Goal: Task Accomplishment & Management: Use online tool/utility

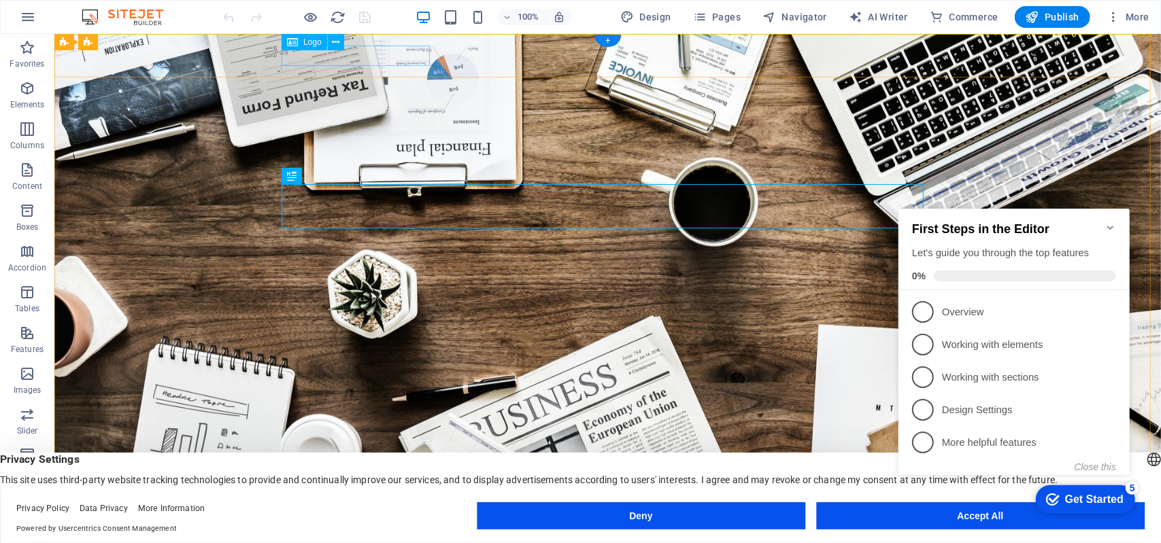
click at [368, 532] on div at bounding box center [607, 542] width 642 height 20
click at [323, 532] on div at bounding box center [607, 542] width 642 height 20
click at [388, 532] on div at bounding box center [607, 542] width 642 height 20
click at [335, 40] on icon at bounding box center [335, 42] width 7 height 14
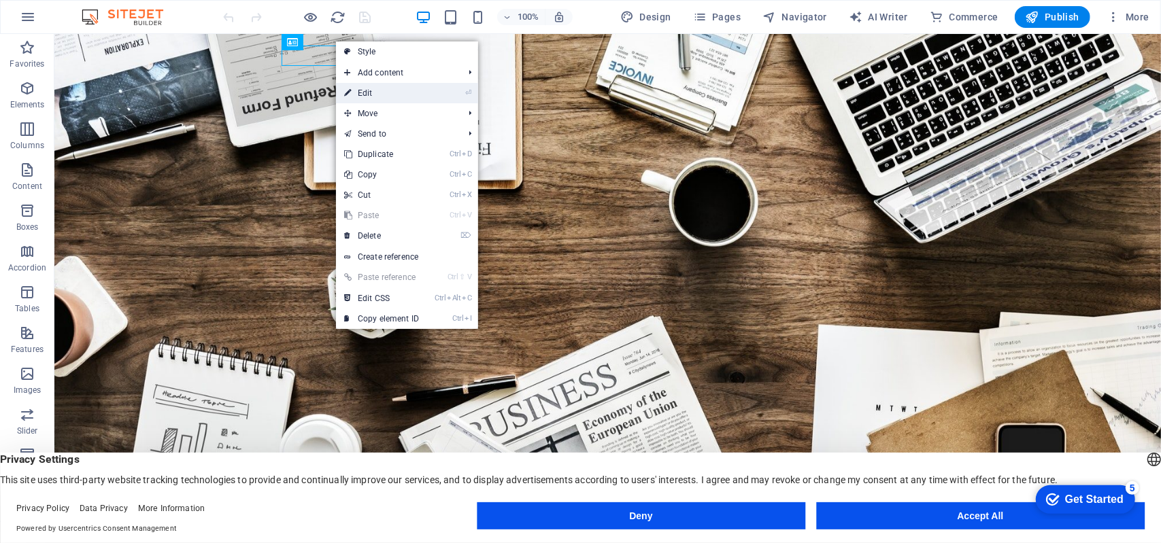
click at [363, 92] on link "⏎ Edit" at bounding box center [381, 93] width 91 height 20
select select "px"
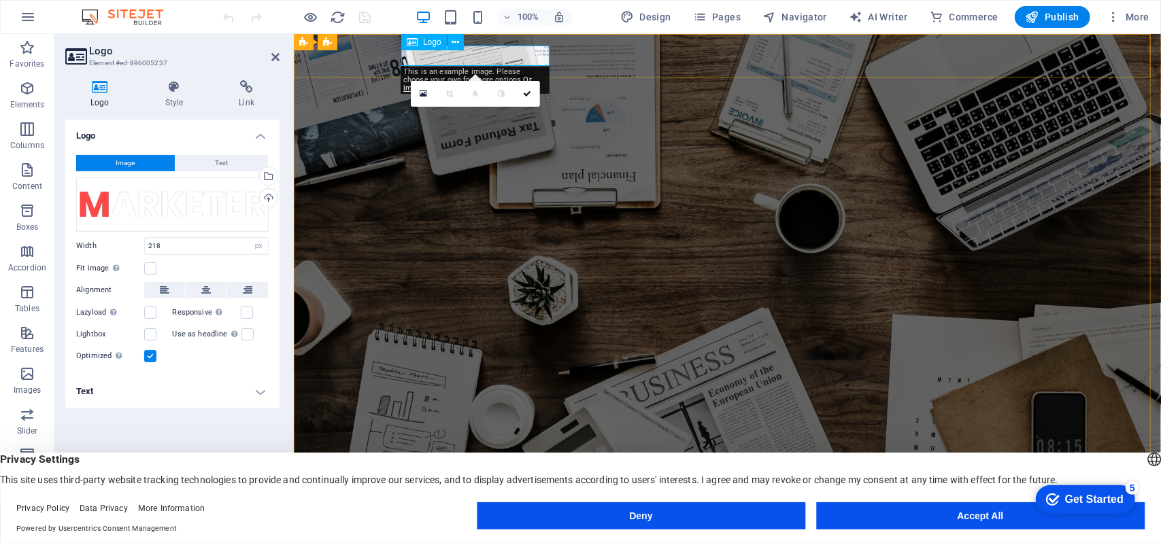
click at [464, 532] on div at bounding box center [727, 542] width 642 height 20
click at [522, 90] on link at bounding box center [527, 94] width 26 height 26
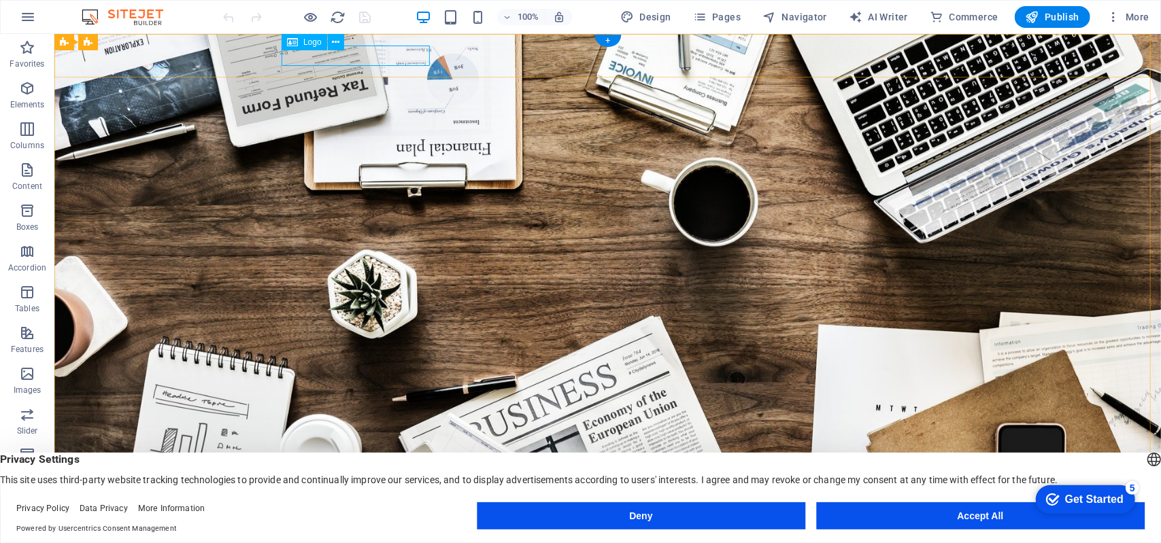
click at [406, 532] on div at bounding box center [607, 542] width 642 height 20
click at [335, 40] on icon at bounding box center [335, 42] width 7 height 14
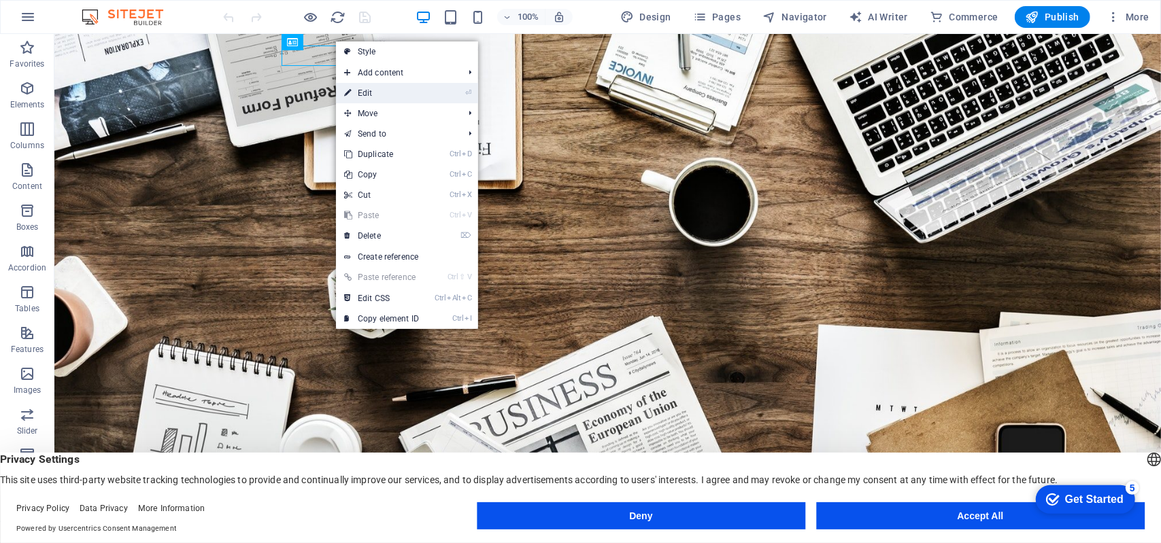
click at [363, 89] on link "⏎ Edit" at bounding box center [381, 93] width 91 height 20
select select "px"
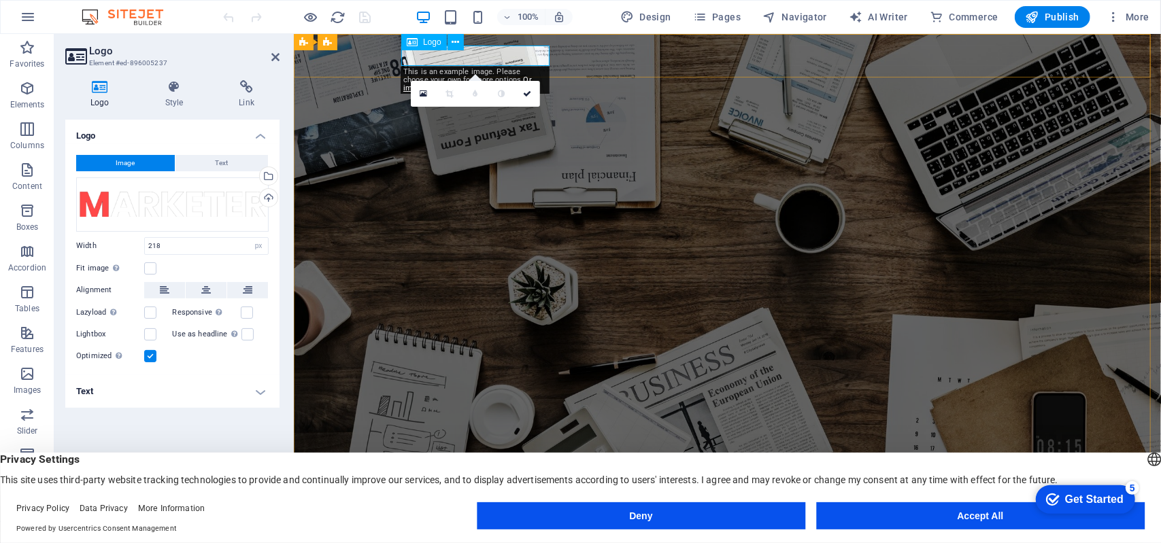
click at [489, 532] on div at bounding box center [727, 542] width 642 height 20
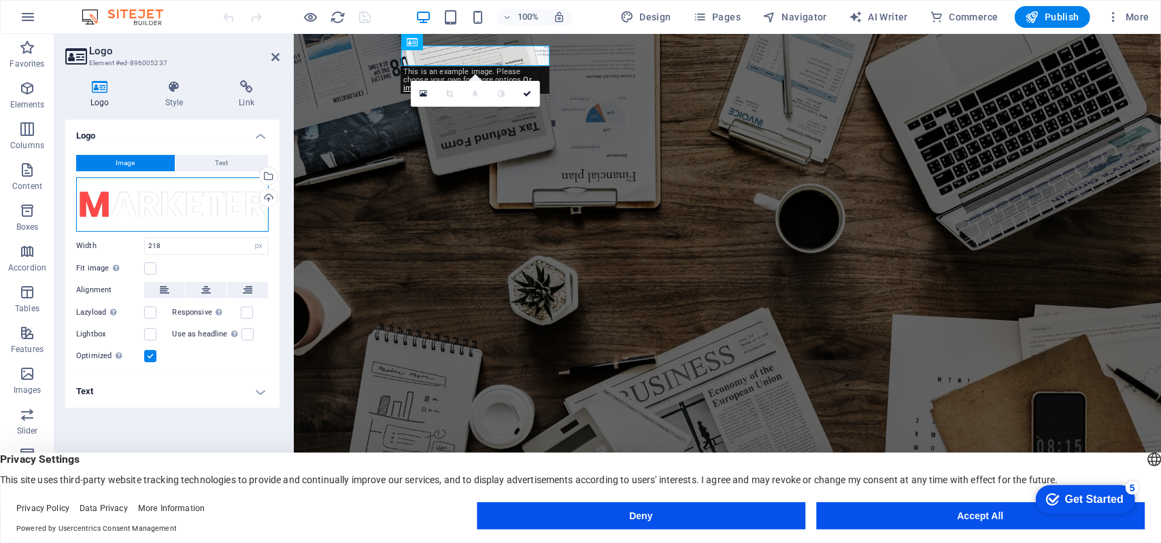
click at [101, 195] on div "Drag files here, click to choose files or select files from Files or our free s…" at bounding box center [172, 204] width 192 height 54
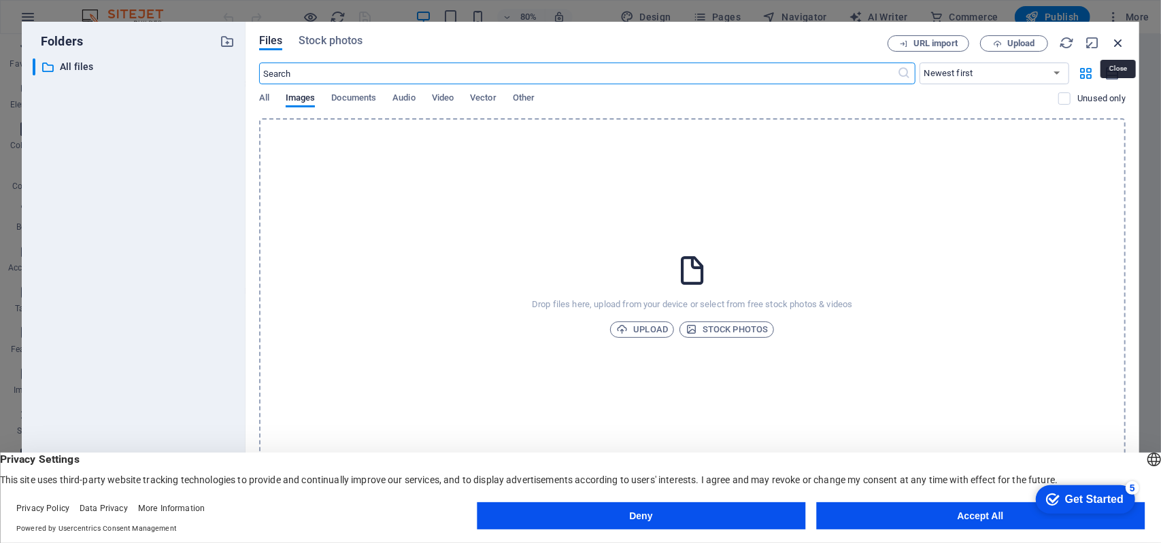
click at [1117, 36] on icon "button" at bounding box center [1117, 42] width 15 height 15
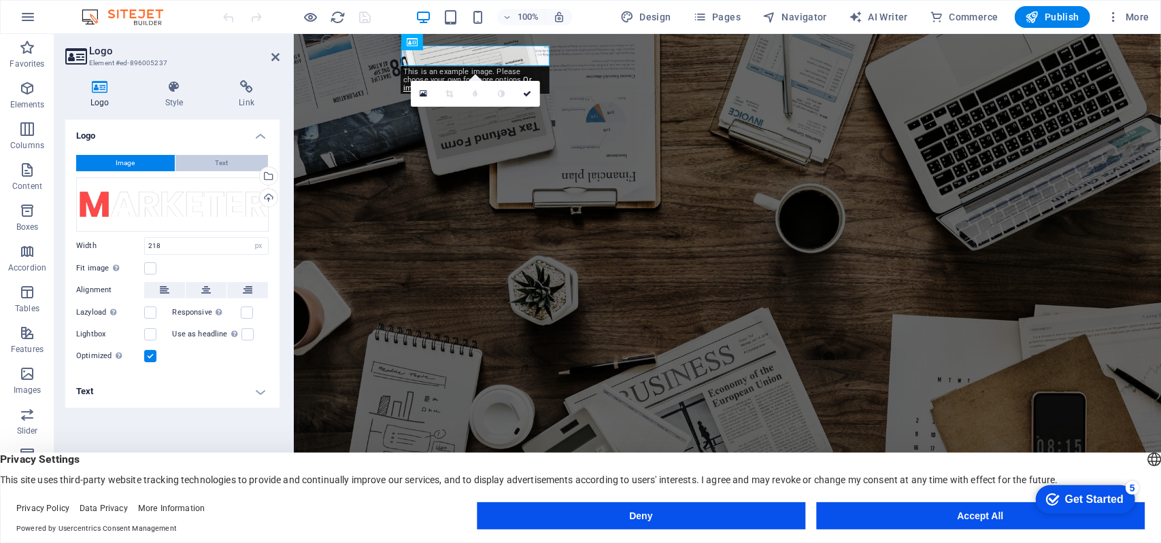
click at [228, 157] on button "Text" at bounding box center [221, 163] width 92 height 16
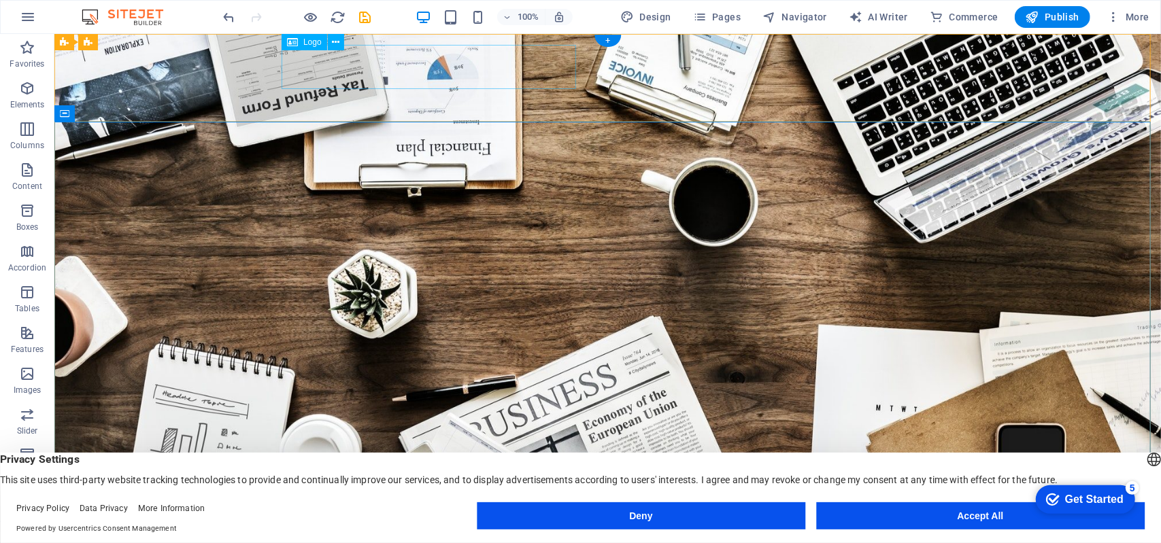
click at [307, 41] on span "Logo" at bounding box center [312, 42] width 18 height 8
click at [307, 46] on span "Logo" at bounding box center [312, 42] width 18 height 8
click at [307, 41] on span "Logo" at bounding box center [312, 42] width 18 height 8
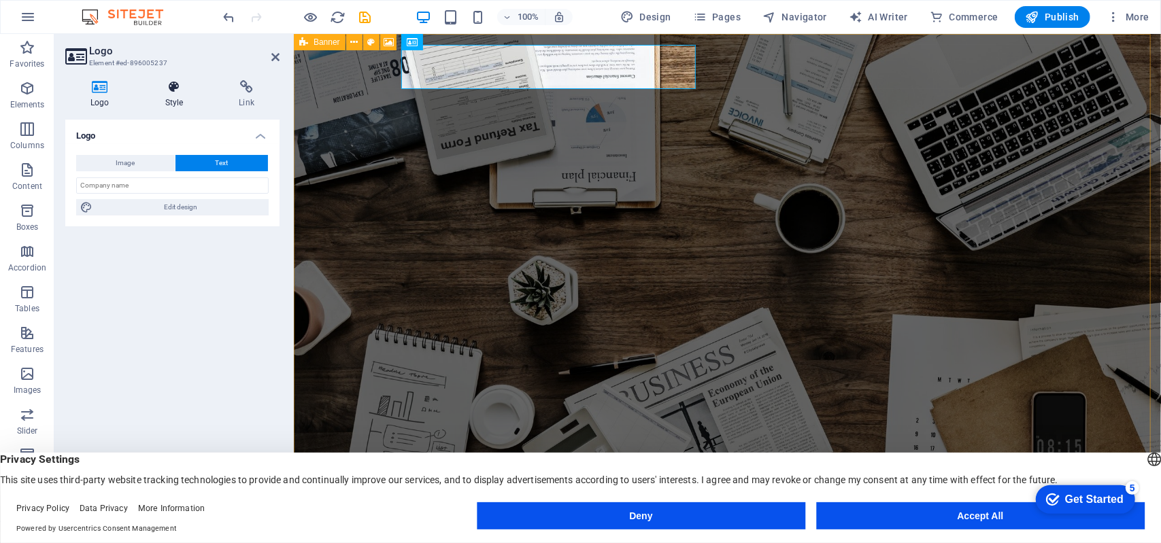
click at [172, 92] on icon at bounding box center [174, 87] width 69 height 14
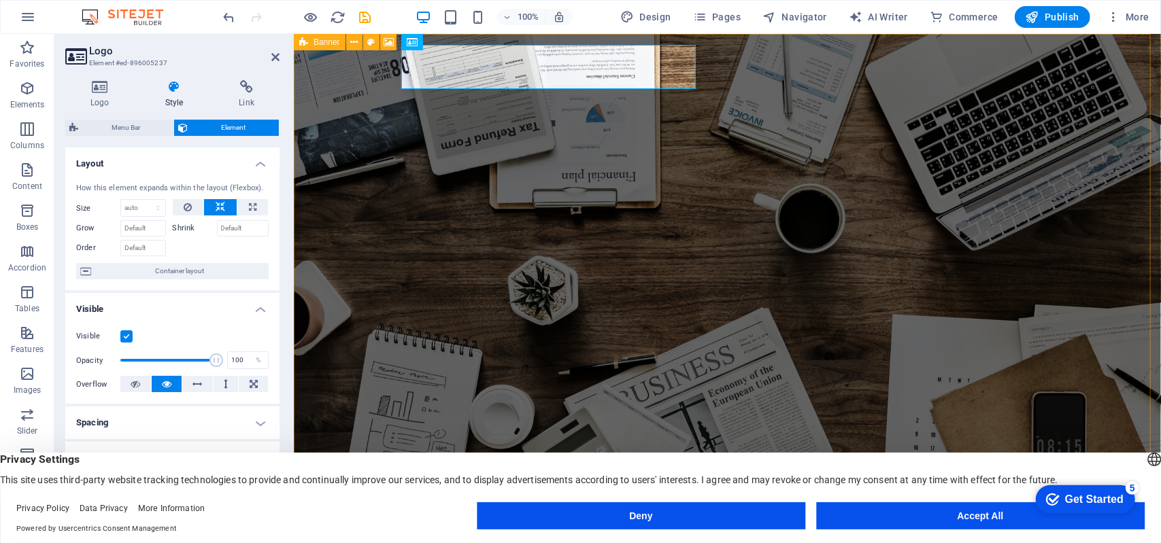
drag, startPoint x: 275, startPoint y: 262, endPoint x: 281, endPoint y: 310, distance: 48.7
click at [281, 310] on div "Logo Style Link Logo Image Text Drag files here, click to choose files or selec…" at bounding box center [172, 295] width 236 height 452
click at [283, 419] on div "Logo Style Link Logo Image Text Drag files here, click to choose files or selec…" at bounding box center [172, 295] width 236 height 452
click at [101, 88] on icon at bounding box center [99, 87] width 69 height 14
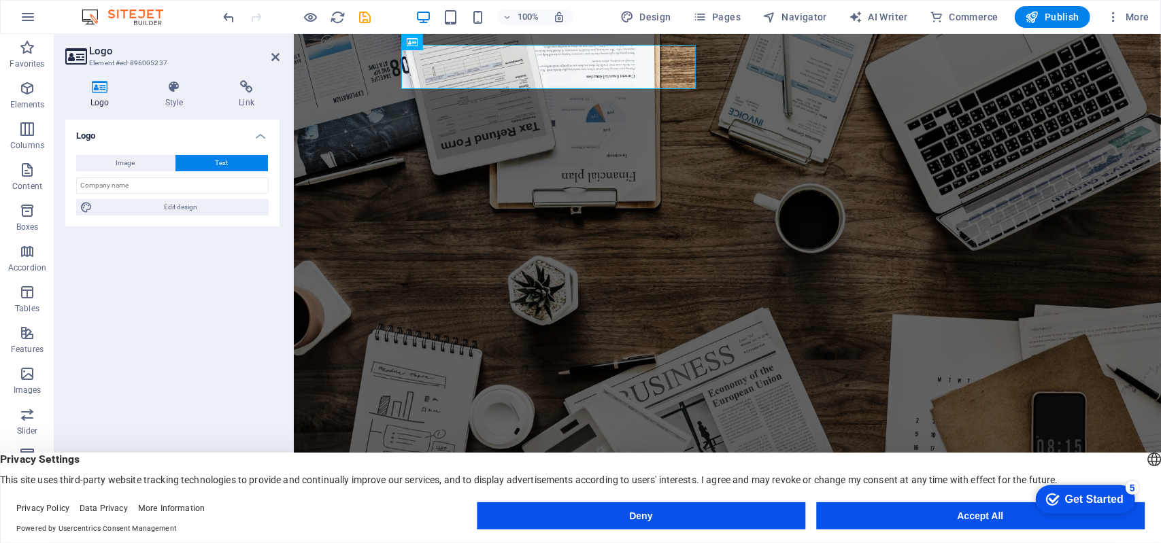
click at [201, 159] on button "Text" at bounding box center [221, 163] width 92 height 16
click at [201, 209] on span "Edit design" at bounding box center [181, 207] width 168 height 16
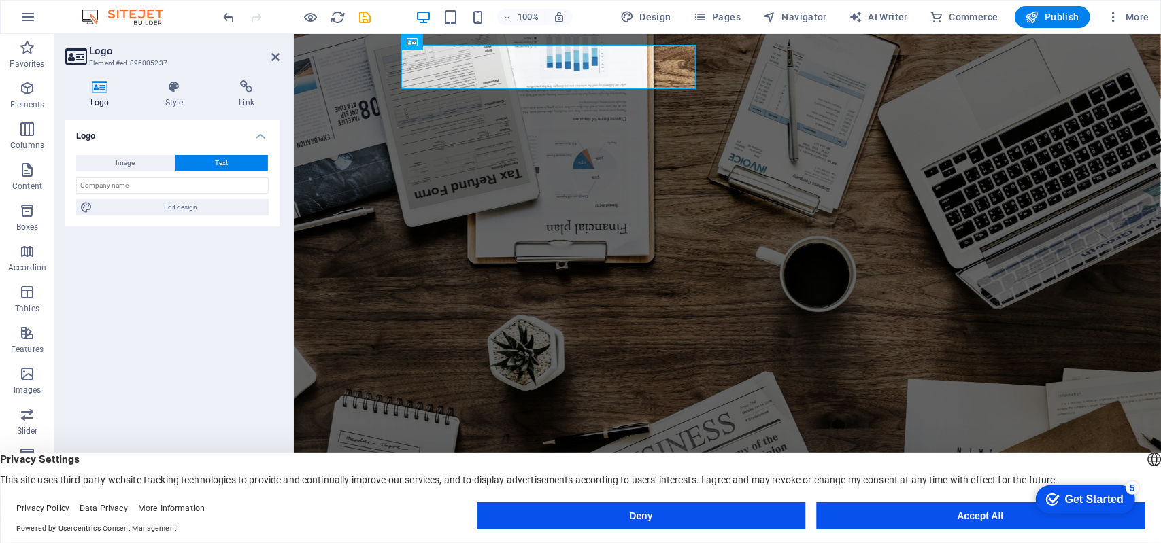
select select "rem"
select select "700"
select select "px"
select select "rem"
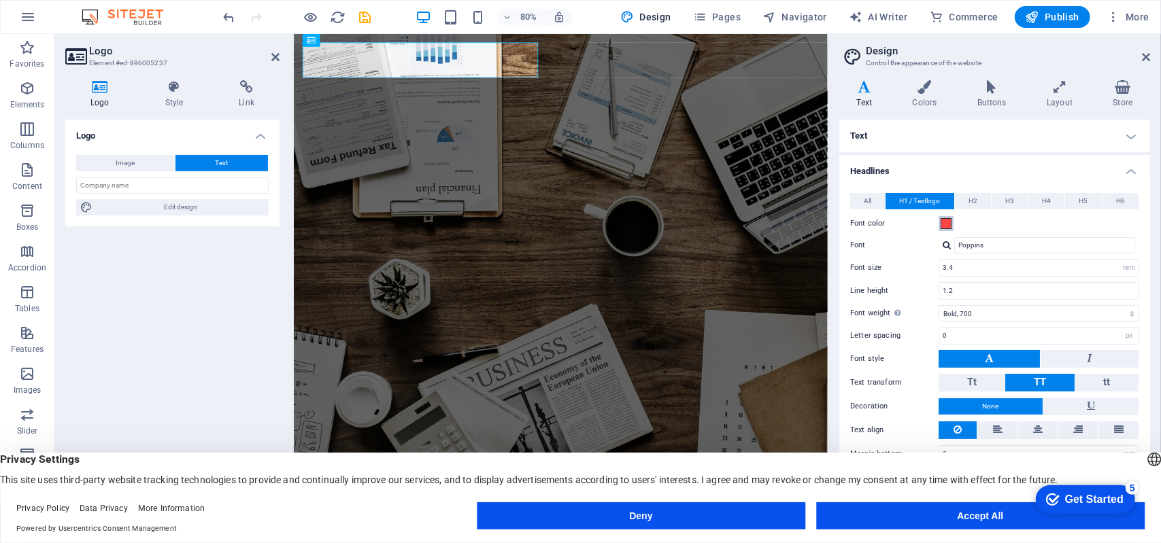
click at [948, 221] on span at bounding box center [945, 223] width 11 height 11
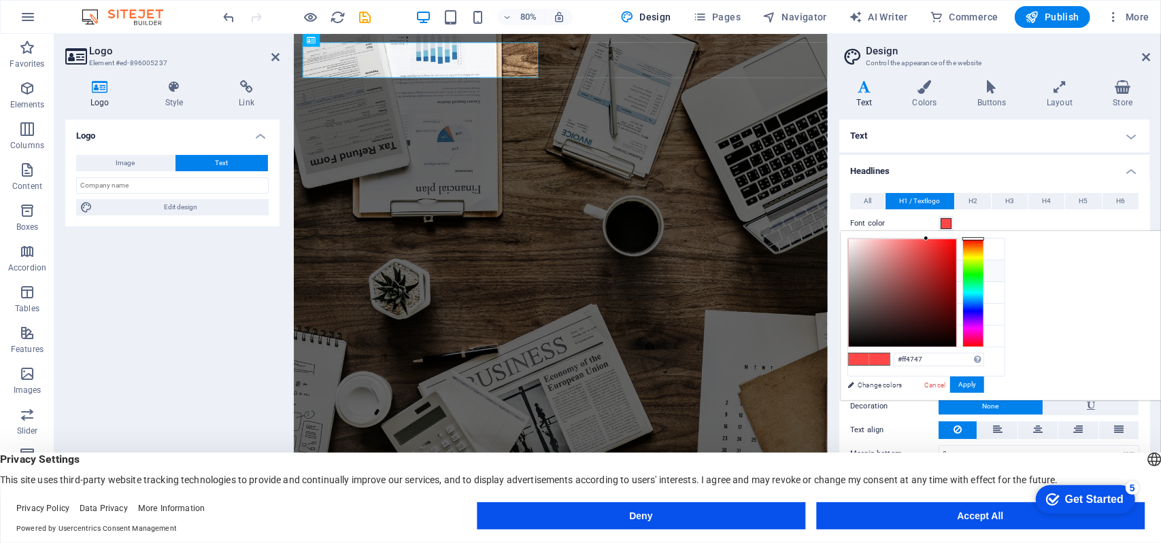
click at [956, 240] on div at bounding box center [902, 292] width 107 height 107
click at [954, 240] on div at bounding box center [951, 240] width 5 height 5
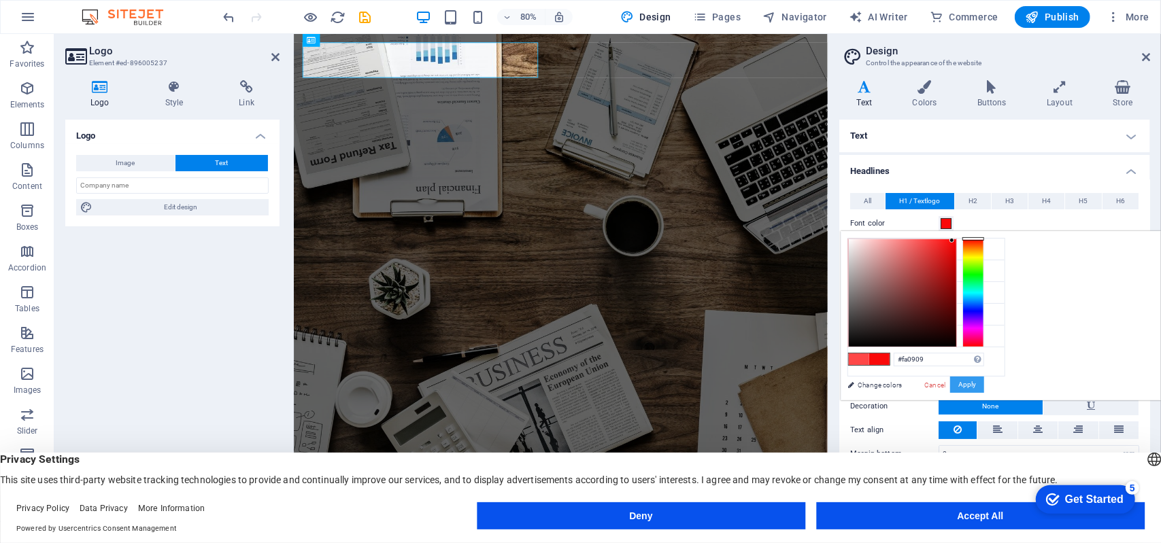
click at [984, 377] on button "Apply" at bounding box center [967, 385] width 34 height 16
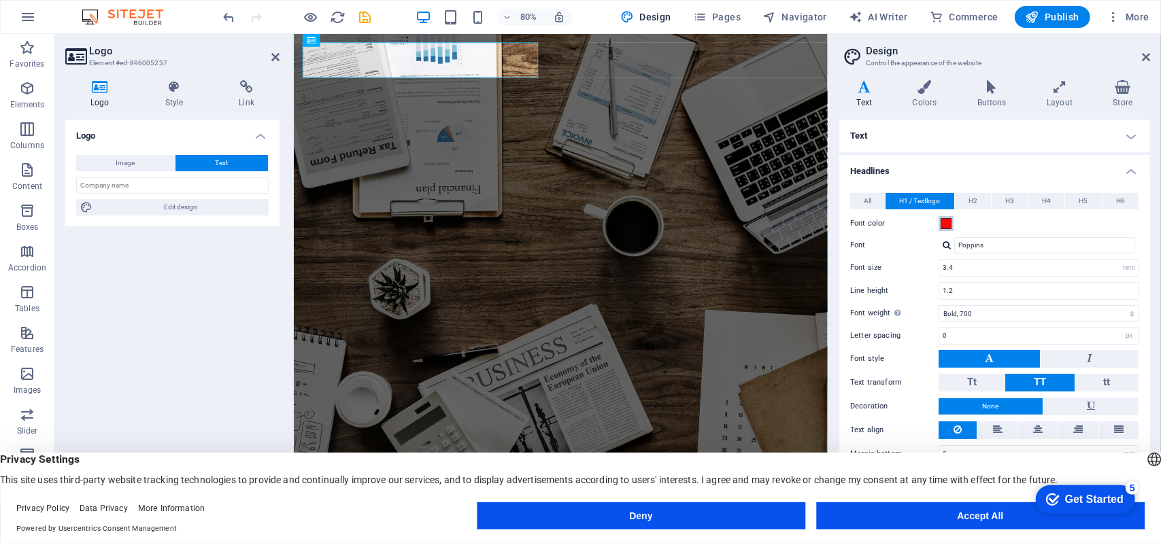
click at [950, 225] on span at bounding box center [945, 223] width 11 height 11
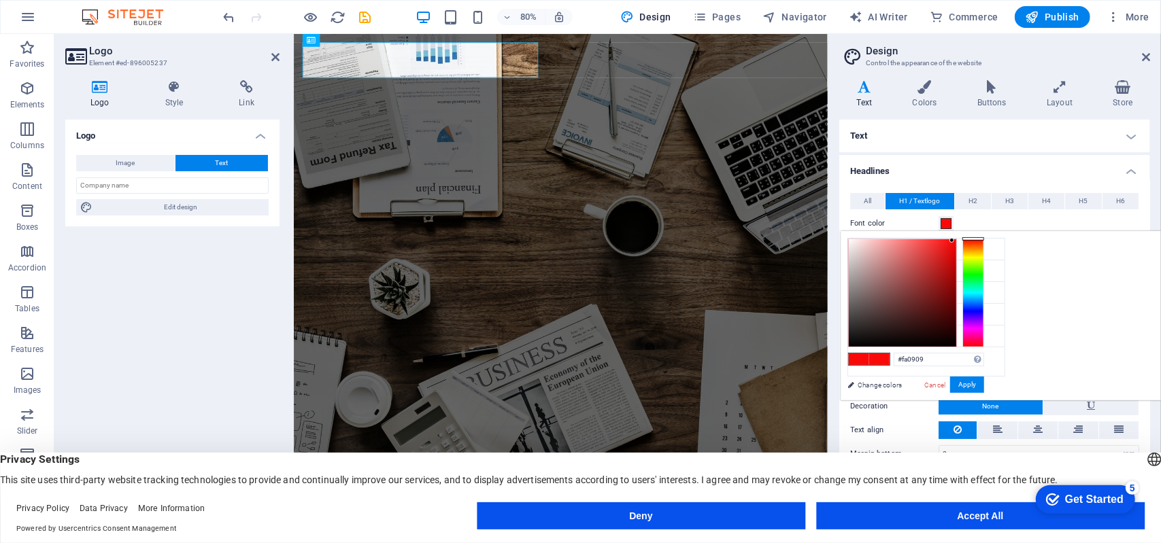
click at [984, 340] on div at bounding box center [973, 293] width 22 height 109
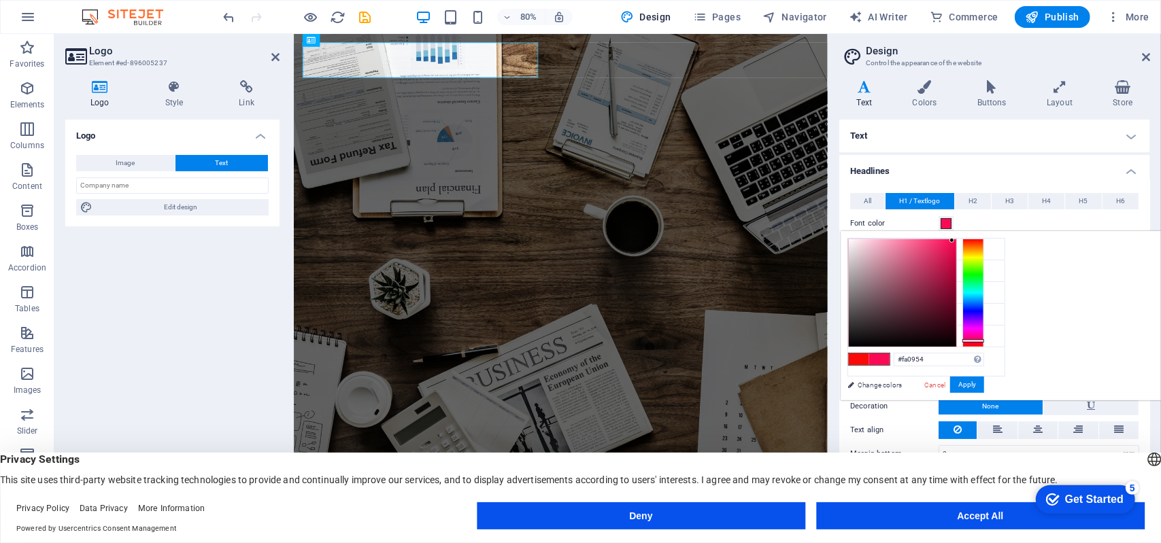
type input "#d9104f"
click at [956, 254] on div at bounding box center [902, 292] width 107 height 107
click at [984, 379] on button "Apply" at bounding box center [967, 385] width 34 height 16
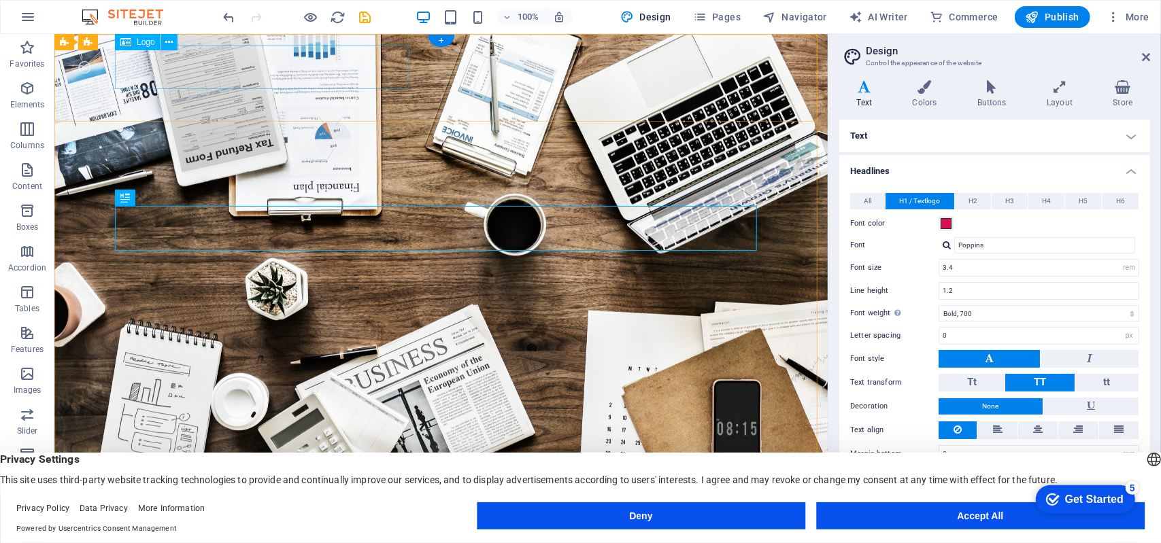
drag, startPoint x: 302, startPoint y: 40, endPoint x: 277, endPoint y: 41, distance: 24.5
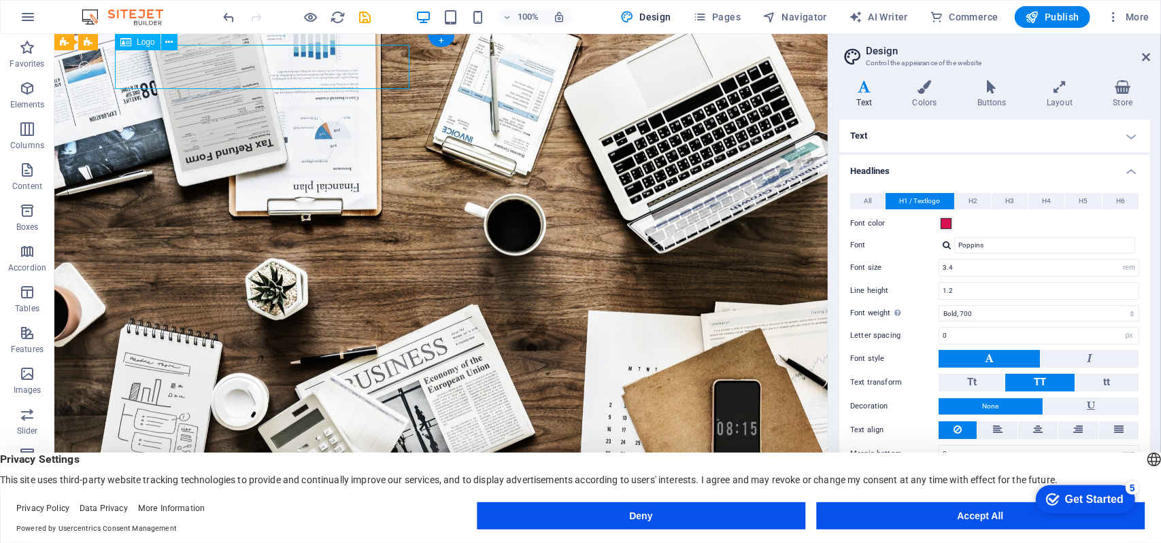
click at [1122, 244] on input "Poppins" at bounding box center [1044, 245] width 181 height 16
click at [949, 245] on div at bounding box center [947, 245] width 8 height 9
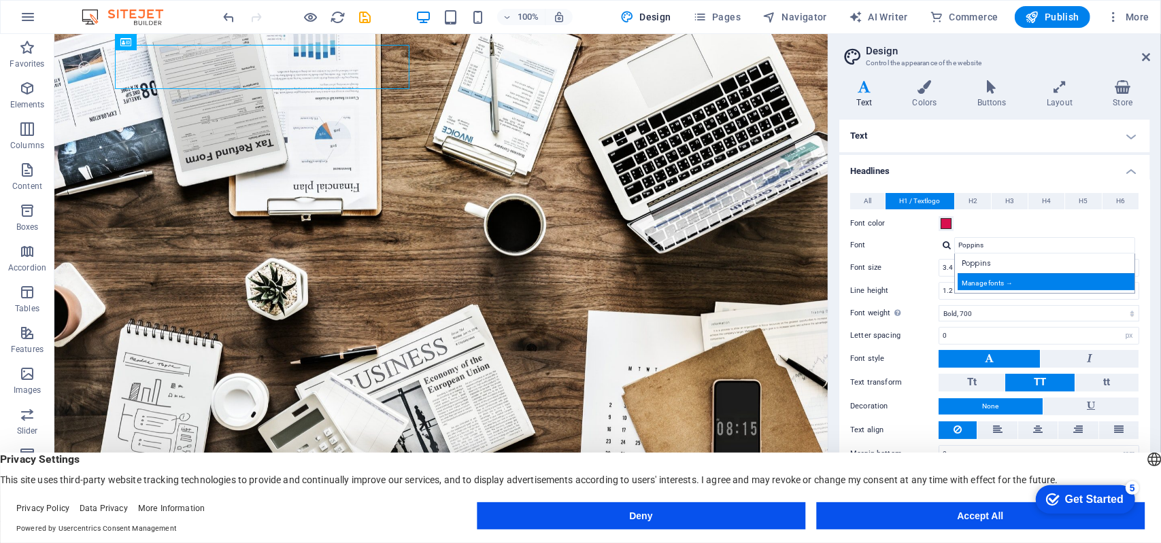
click at [1023, 284] on div "Manage fonts →" at bounding box center [1047, 281] width 180 height 17
select select "popularity"
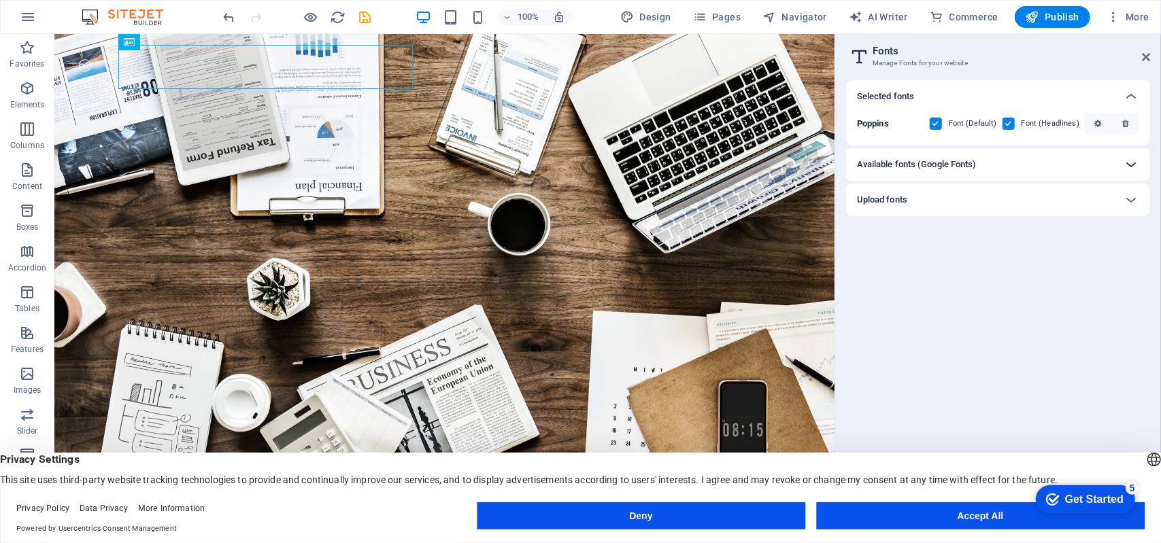
click at [1138, 158] on icon at bounding box center [1131, 164] width 16 height 16
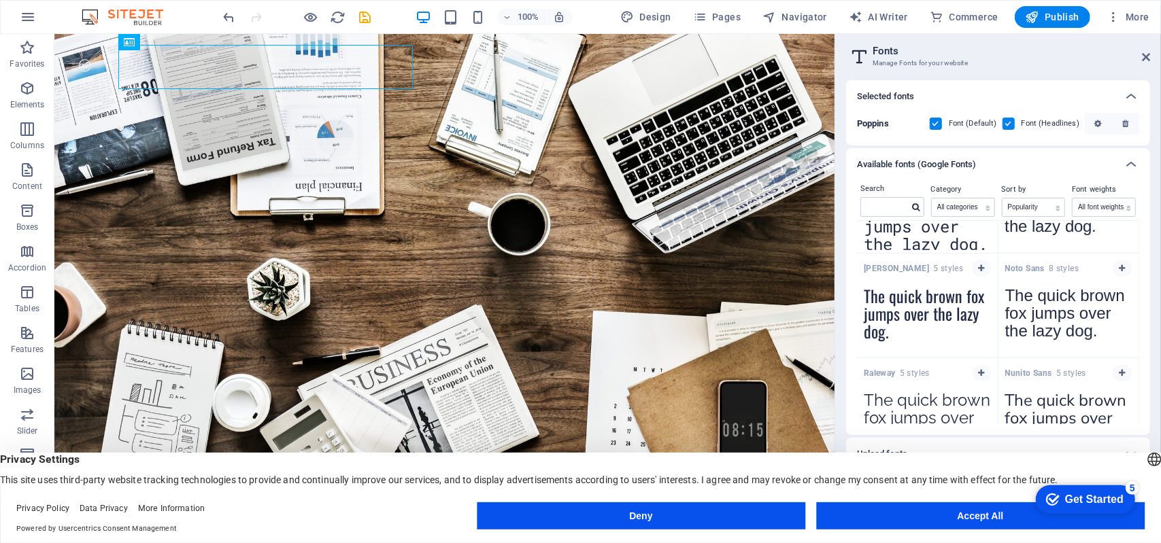
scroll to position [500, 0]
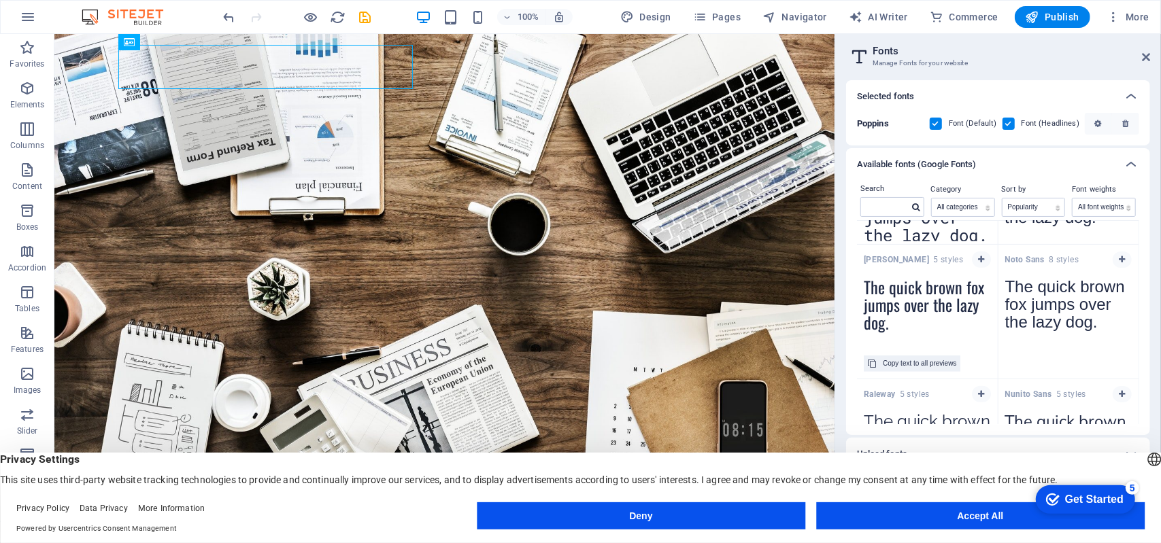
click at [917, 301] on textarea "The quick brown fox jumps over the lazy dog." at bounding box center [927, 308] width 141 height 75
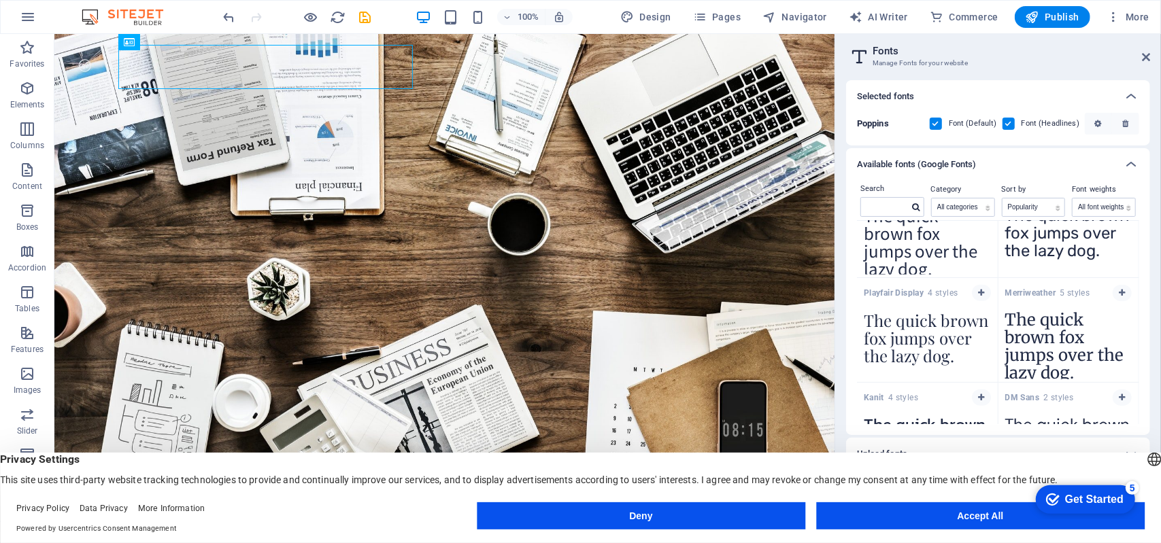
scroll to position [919, 0]
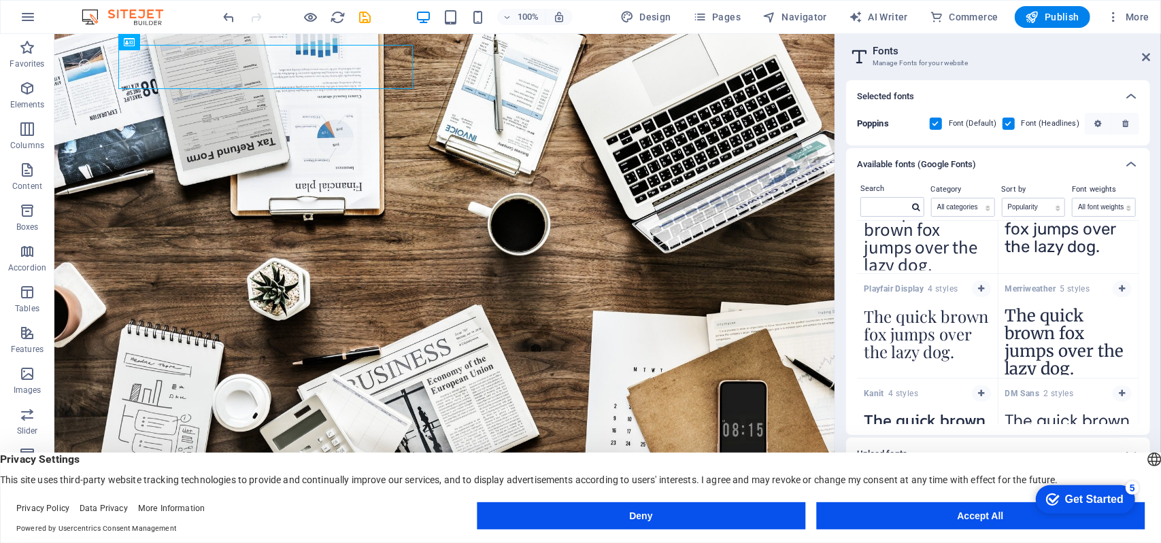
click at [942, 417] on textarea "The quick brown fox jumps over the lazy dog." at bounding box center [927, 442] width 141 height 75
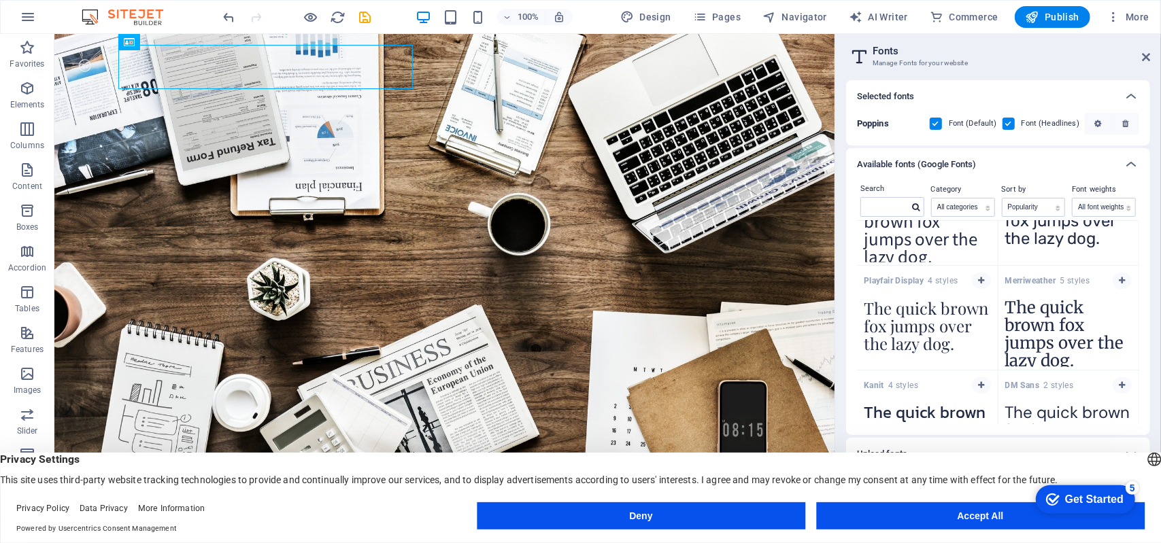
click at [942, 417] on textarea "The quick brown fox jumps over the lazy dog." at bounding box center [927, 434] width 141 height 75
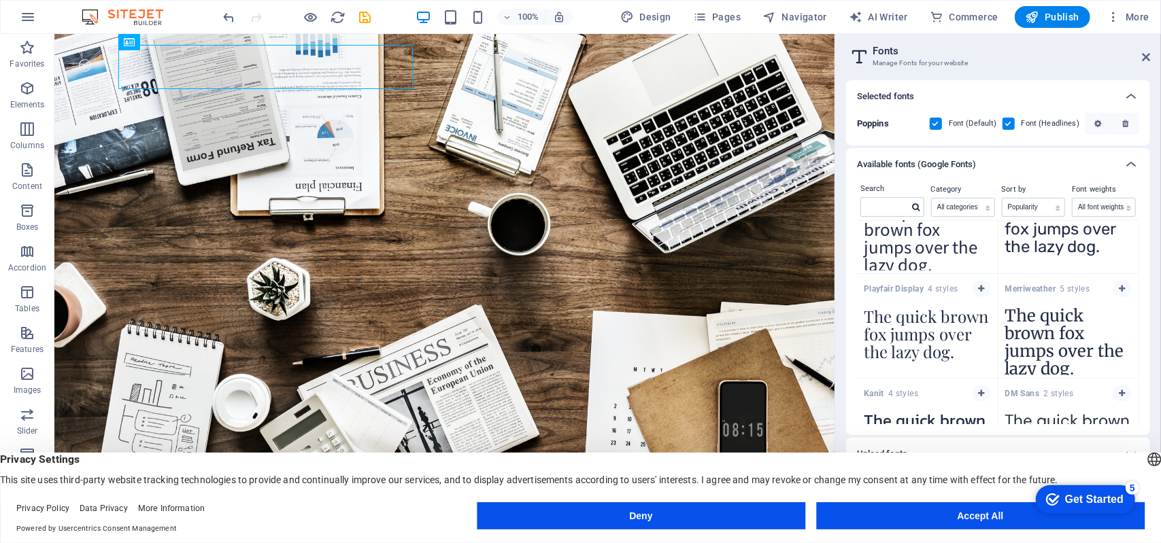
click at [942, 417] on textarea "The quick brown fox jumps over the lazy dog." at bounding box center [927, 442] width 141 height 75
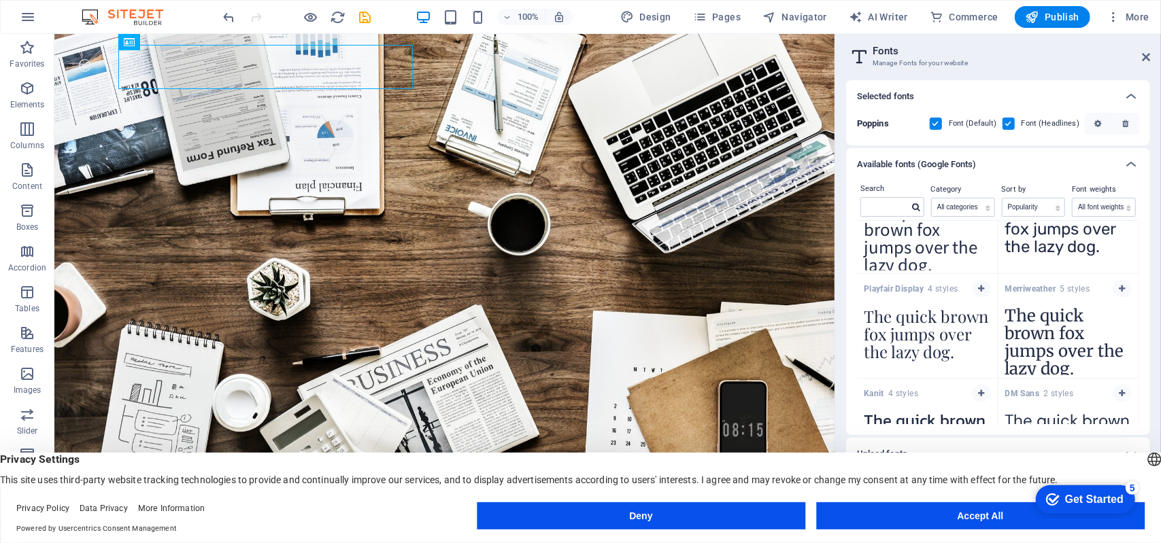
drag, startPoint x: 1140, startPoint y: 315, endPoint x: 1138, endPoint y: 330, distance: 15.8
click at [1138, 330] on div "Search Category All categories serif display monospace sans-serif handwriting S…" at bounding box center [998, 308] width 304 height 254
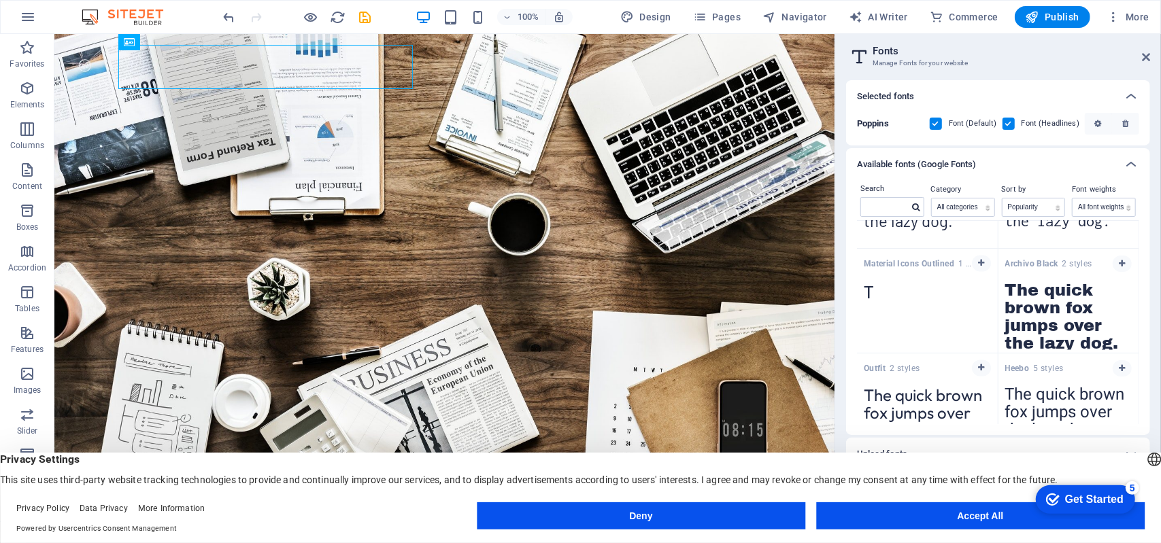
scroll to position [1862, 0]
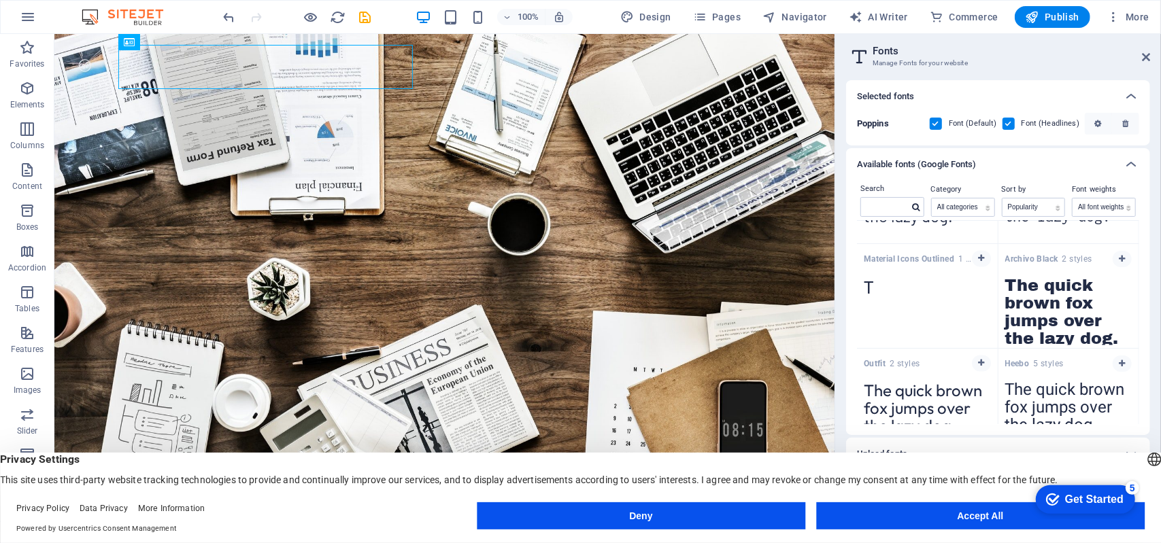
drag, startPoint x: 1139, startPoint y: 403, endPoint x: 1140, endPoint y: 420, distance: 17.0
click at [1140, 420] on div "Search Category All categories serif display monospace sans-serif handwriting S…" at bounding box center [998, 308] width 304 height 254
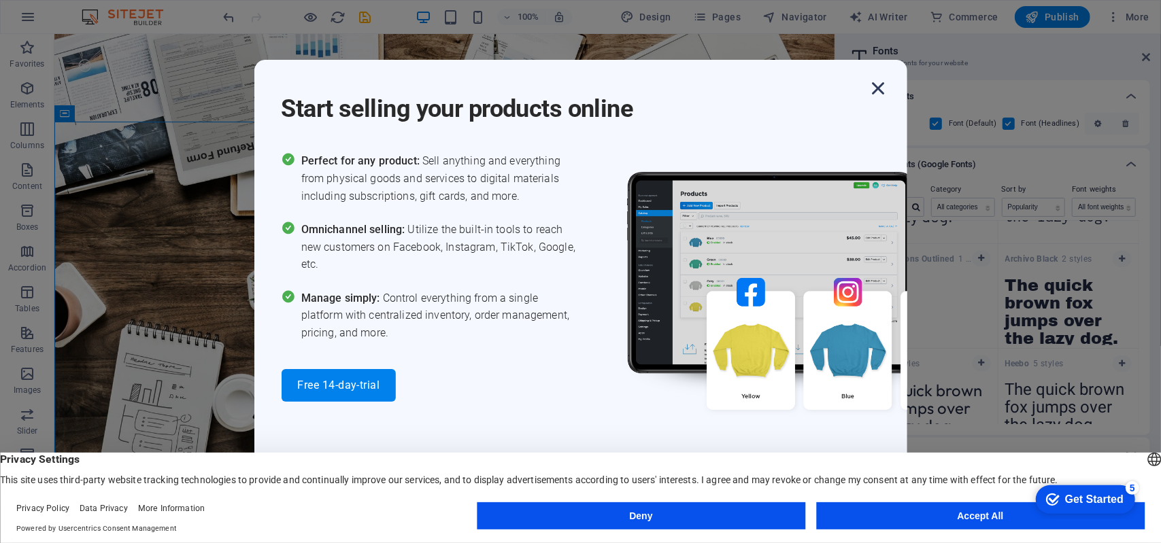
click at [872, 86] on icon "button" at bounding box center [878, 88] width 24 height 24
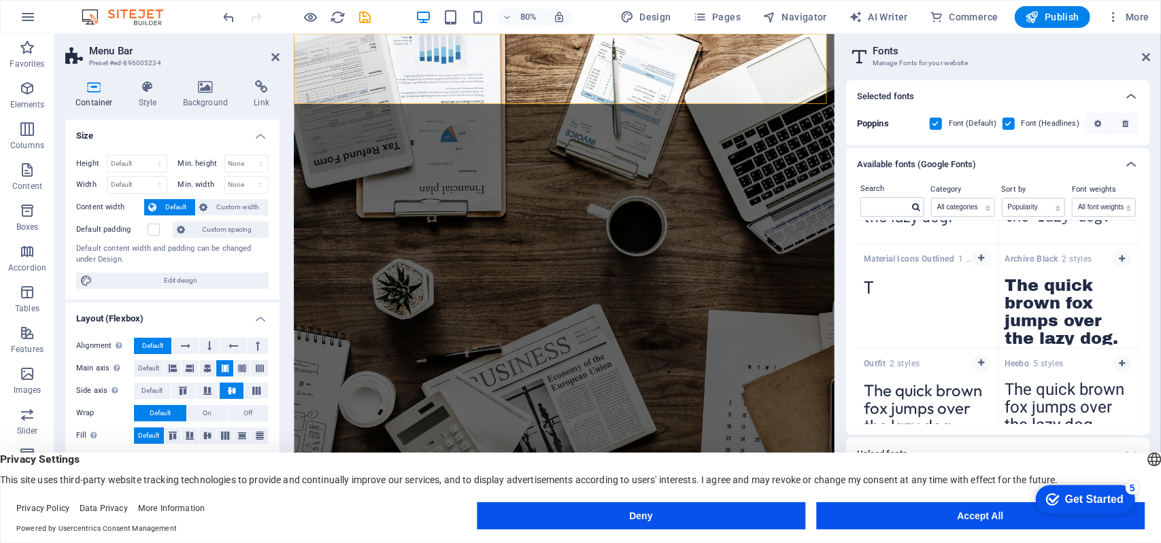
click at [212, 399] on div "Alignment Determines the flex direction. Default Main axis Determine how elemen…" at bounding box center [172, 391] width 214 height 129
click at [203, 384] on button at bounding box center [208, 391] width 24 height 16
click at [172, 388] on button at bounding box center [183, 391] width 24 height 16
click at [156, 386] on span "Default" at bounding box center [151, 391] width 21 height 16
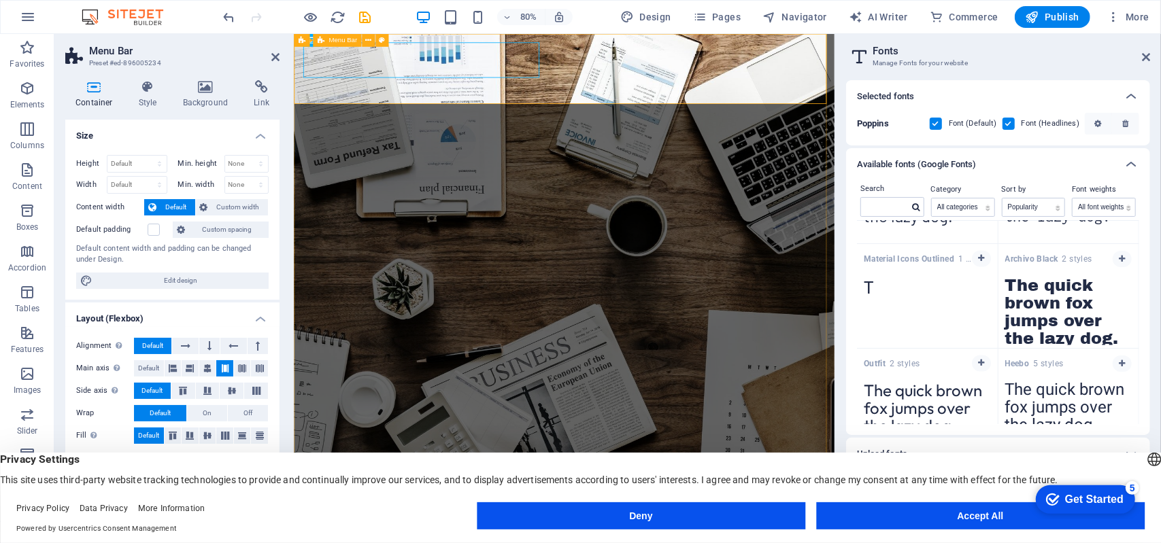
click at [1135, 97] on icon at bounding box center [1131, 96] width 16 height 16
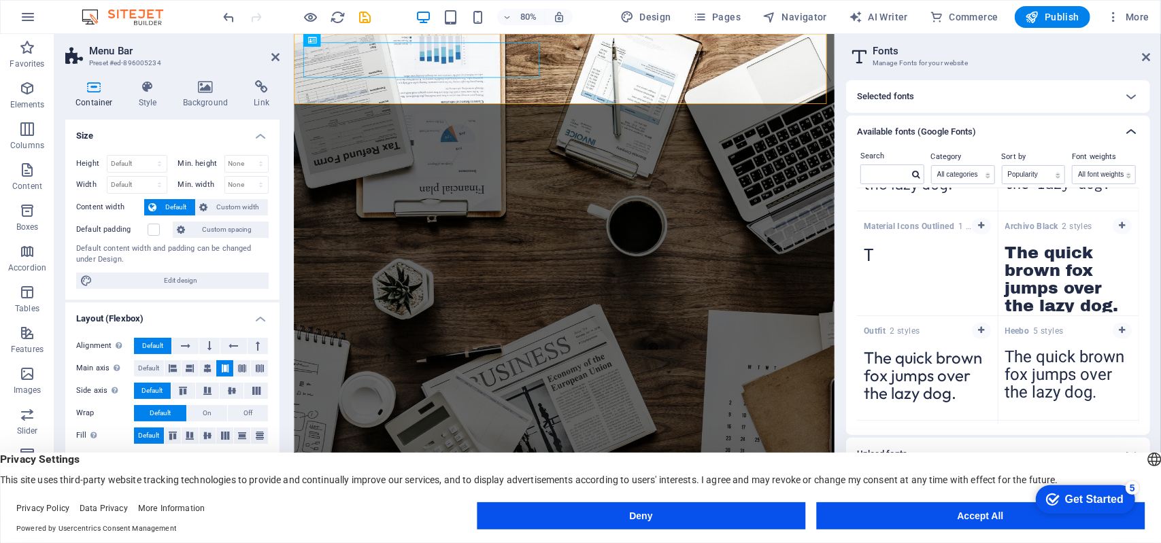
click at [1133, 130] on icon at bounding box center [1131, 132] width 16 height 16
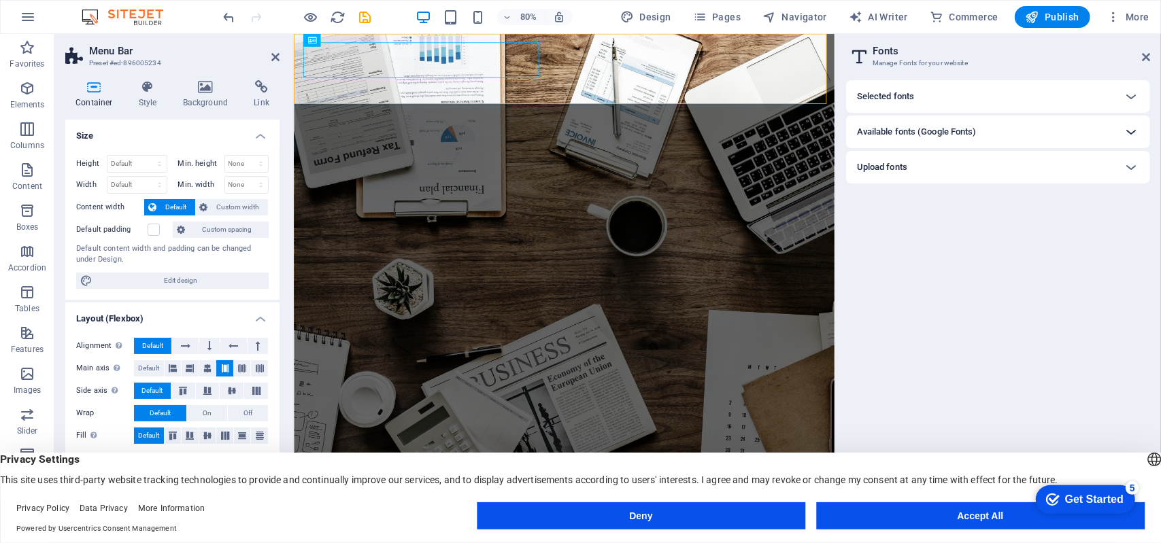
scroll to position [0, 0]
click at [1036, 173] on div "Upload fonts" at bounding box center [986, 167] width 258 height 16
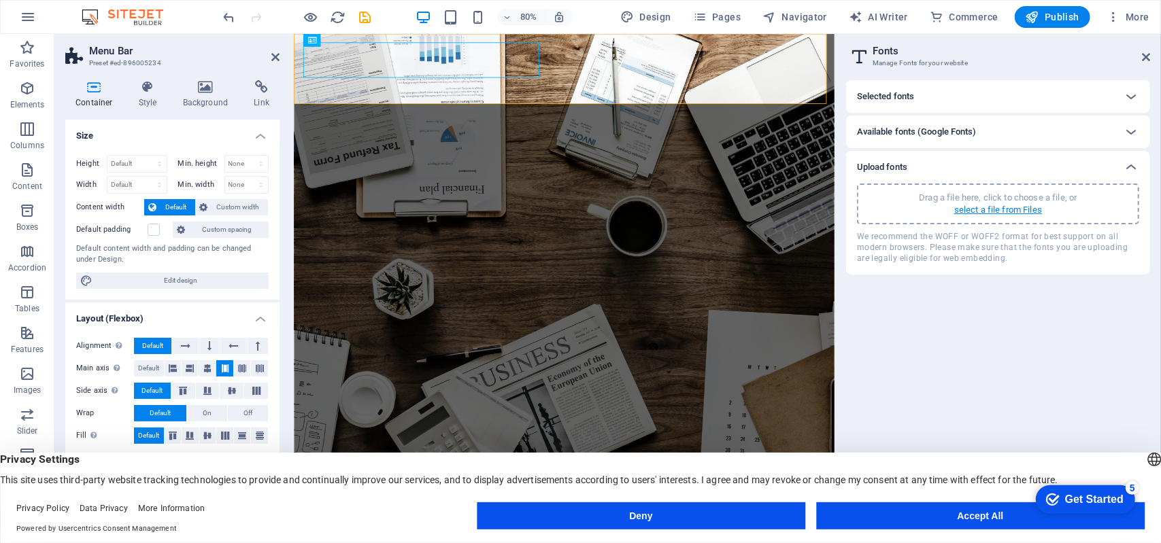
click at [1012, 207] on p "select a file from Files" at bounding box center [998, 210] width 88 height 12
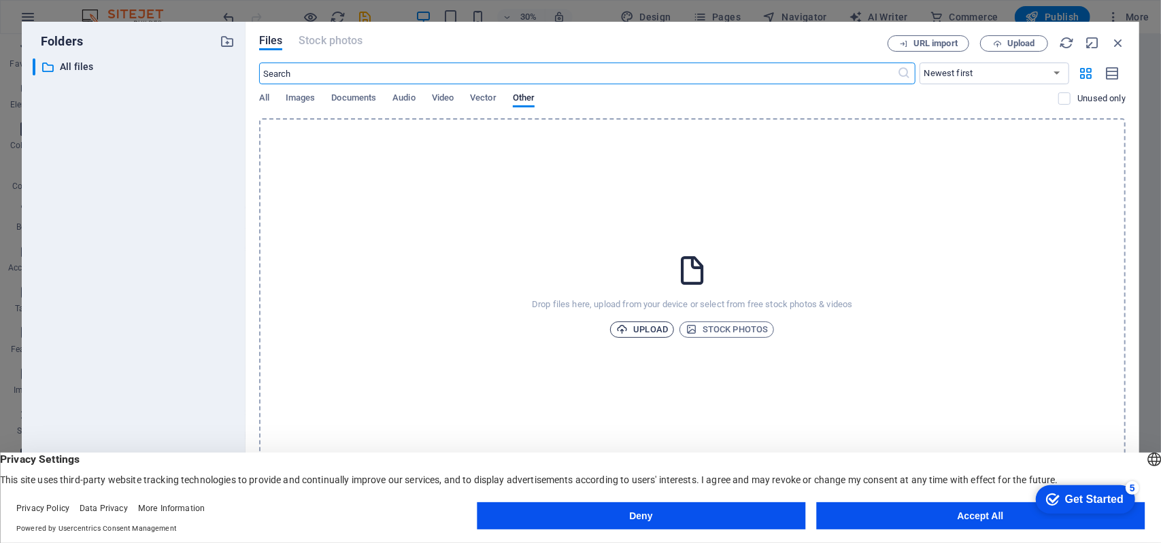
click at [652, 324] on span "Upload" at bounding box center [642, 330] width 52 height 16
click at [963, 523] on button "Accept All" at bounding box center [980, 516] width 328 height 27
click at [967, 513] on button "Accept All" at bounding box center [980, 516] width 328 height 27
click at [970, 515] on button "Accept All" at bounding box center [980, 516] width 328 height 27
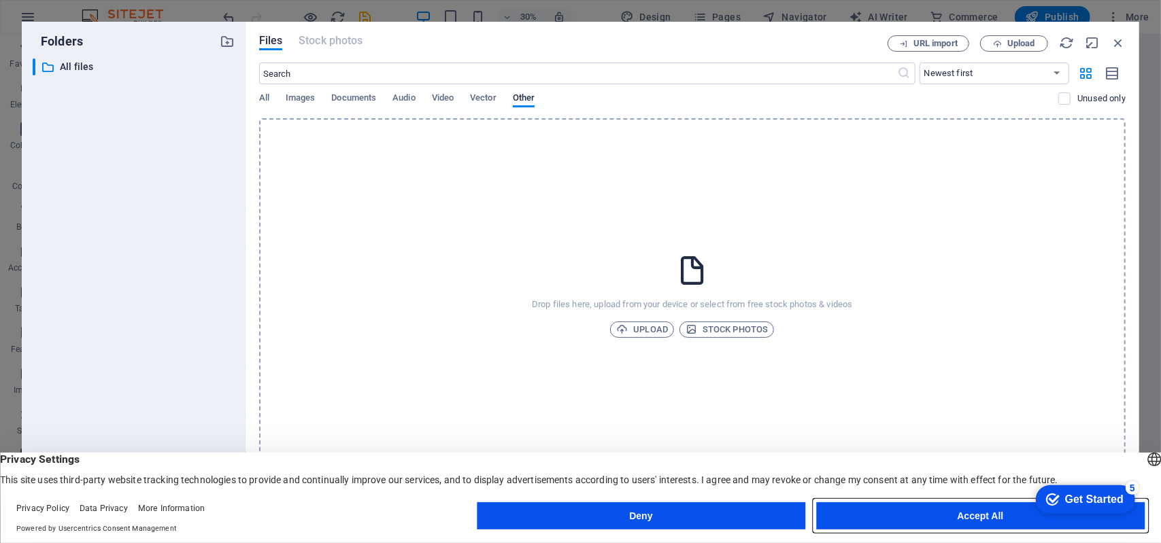
click at [970, 515] on button "Accept All" at bounding box center [980, 516] width 328 height 27
click at [998, 342] on div "Drop files here, upload from your device or select from free stock photos & vid…" at bounding box center [692, 295] width 866 height 354
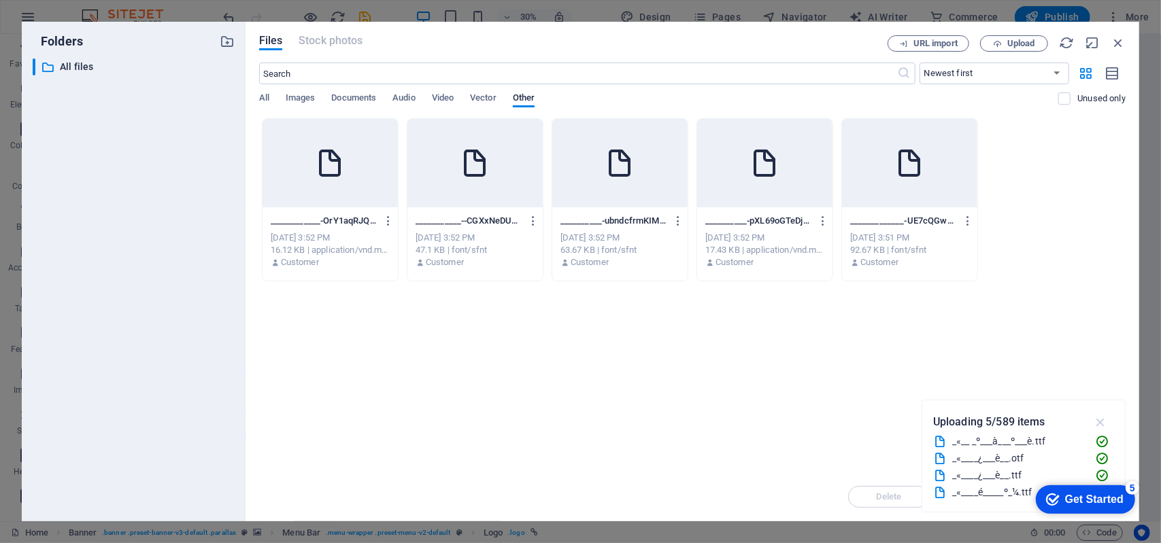
click at [1105, 422] on icon "button" at bounding box center [1101, 422] width 16 height 15
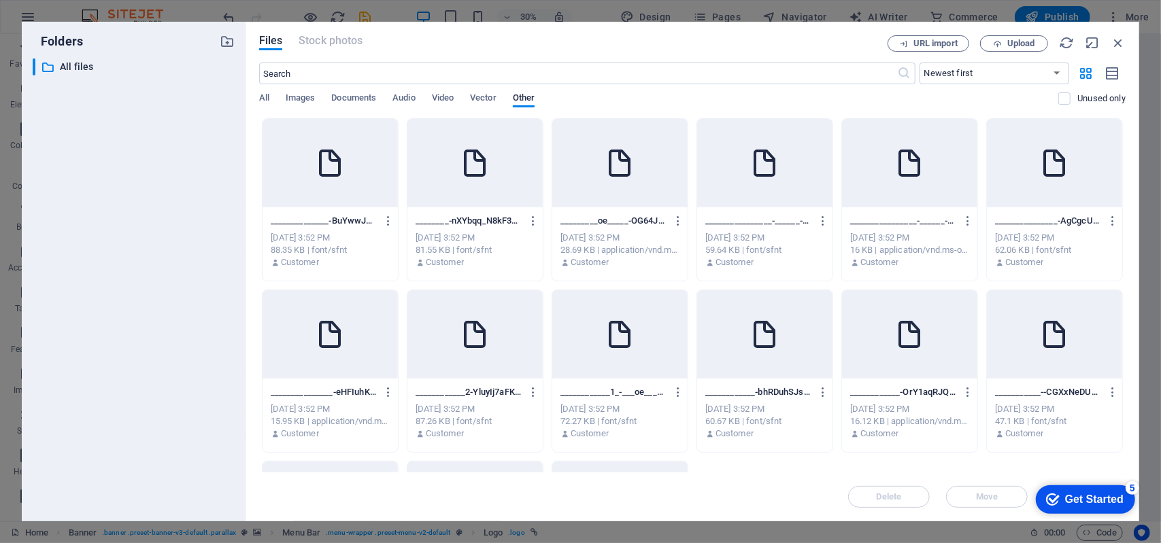
click at [1119, 432] on div "___________--CGXxNeDUchvEqPWEQLsTA.ttf ___________--CGXxNeDUchvEqPWEQLsTA.ttf […" at bounding box center [1054, 371] width 137 height 163
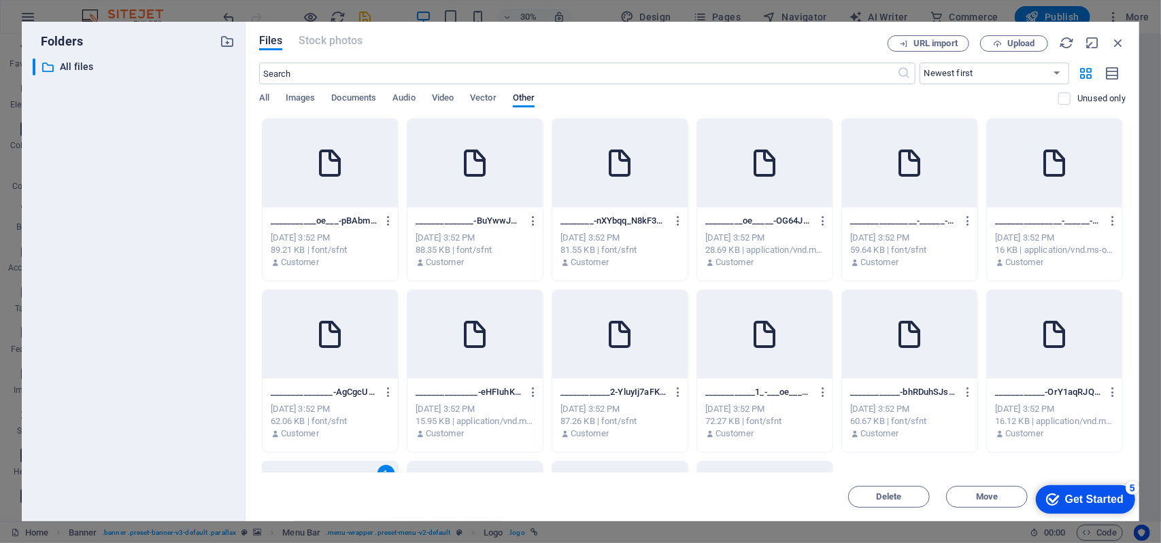
scroll to position [151, 0]
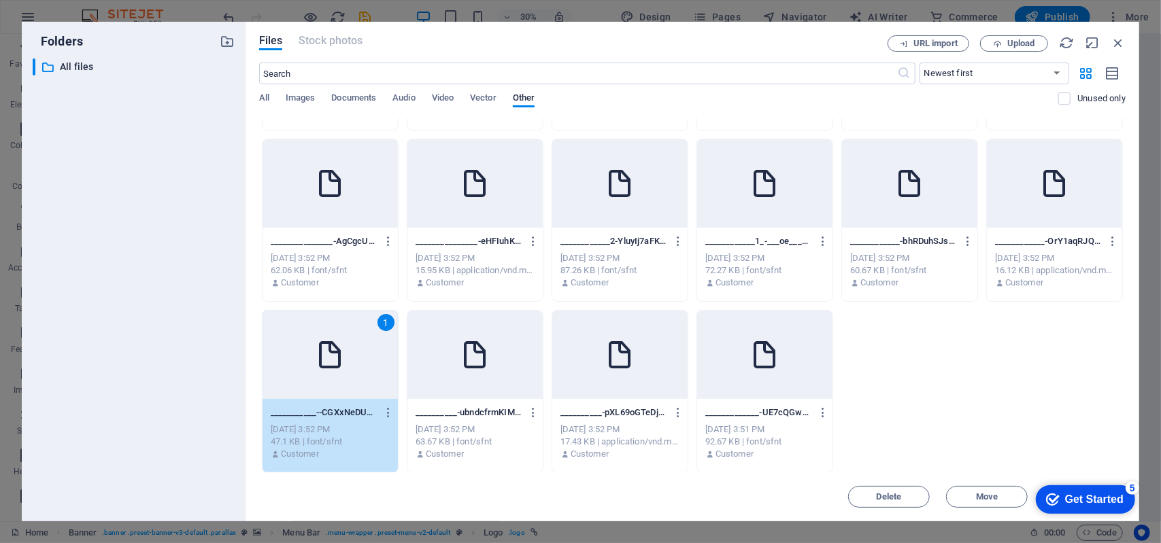
drag, startPoint x: 1006, startPoint y: 372, endPoint x: 828, endPoint y: 352, distance: 179.3
click at [826, 352] on div "___________oe___-pBAbmfyQUhxyIMzb0nhYKA.ttf ___________oe___-pBAbmfyQUhxyIMzb0n…" at bounding box center [692, 220] width 866 height 506
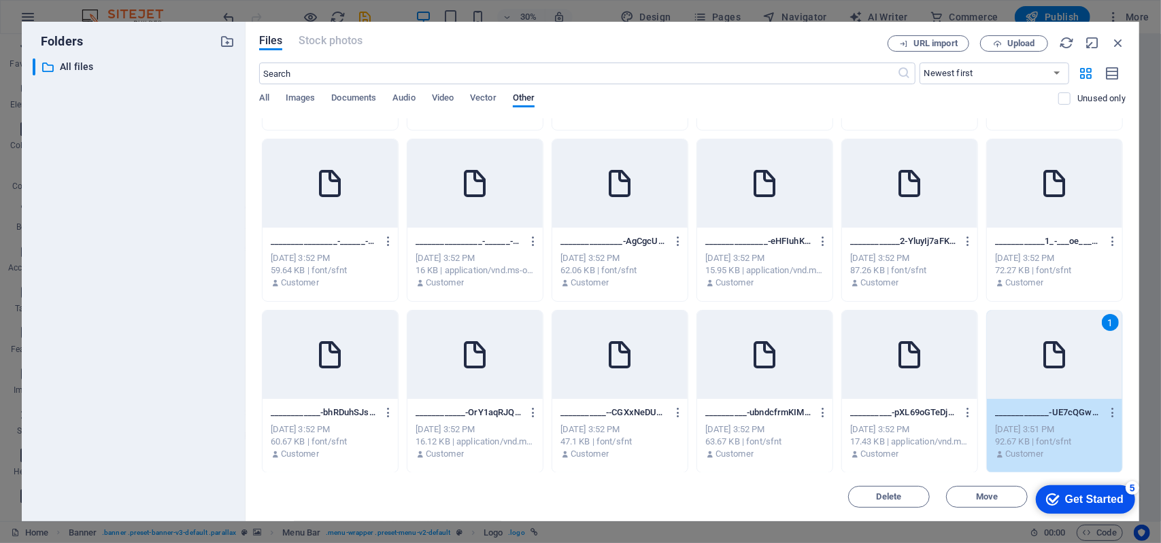
click at [954, 356] on div at bounding box center [909, 355] width 135 height 88
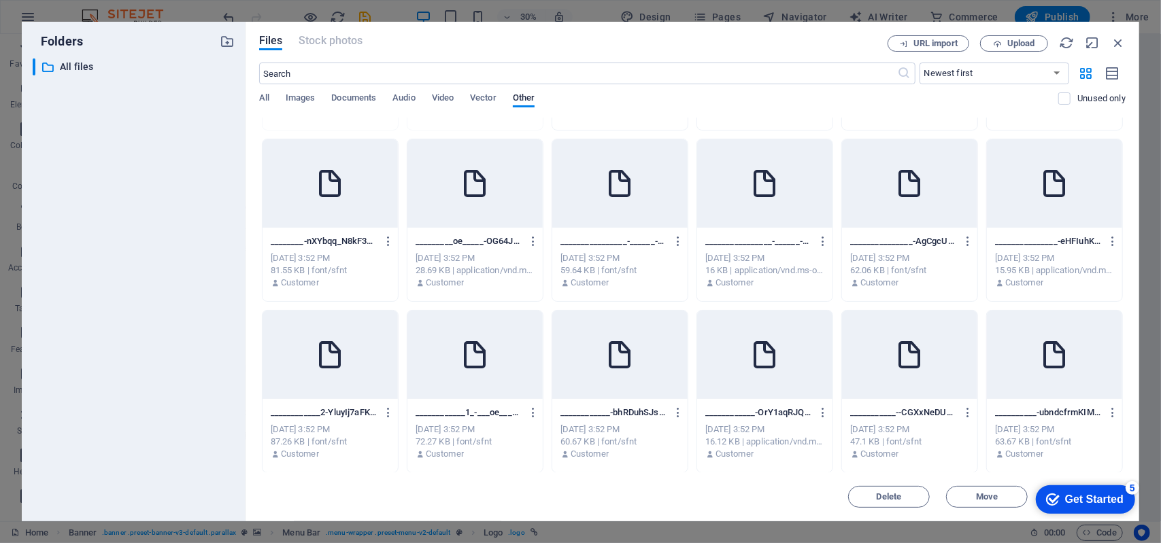
drag, startPoint x: 1120, startPoint y: 286, endPoint x: 1125, endPoint y: 311, distance: 24.9
click at [1125, 311] on div "Drop files here to upload them instantly 2HOR1SIG-d51XuvpYGGE3D1ljcR6fPQ.TTF 2H…" at bounding box center [692, 295] width 866 height 354
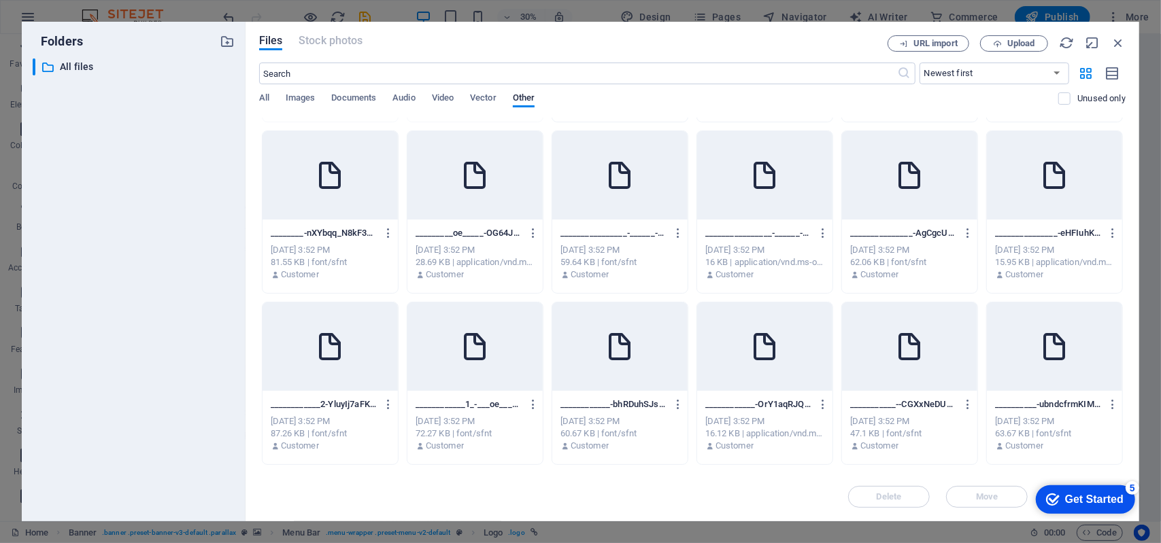
scroll to position [160, 0]
drag, startPoint x: 1122, startPoint y: 311, endPoint x: 1119, endPoint y: 347, distance: 36.2
click at [1119, 347] on div "2HOR1SIL-kdUqOzKc5_Irn4VADwcxlQ.TTF 2HOR1SIL-kdUqOzKc5_Irn4VADwcxlQ.TTF [DATE] …" at bounding box center [692, 297] width 866 height 677
click at [1126, 411] on div "Files Stock photos URL import Upload ​ Newest first Oldest first Name (A-Z) Nam…" at bounding box center [692, 272] width 894 height 500
click at [1120, 424] on div "2HOR1SUN-450z8XUVHzM64OStsezxMA.TTF 2HOR1SUN-450z8XUVHzM64OStsezxMA.TTF [DATE] …" at bounding box center [692, 297] width 866 height 677
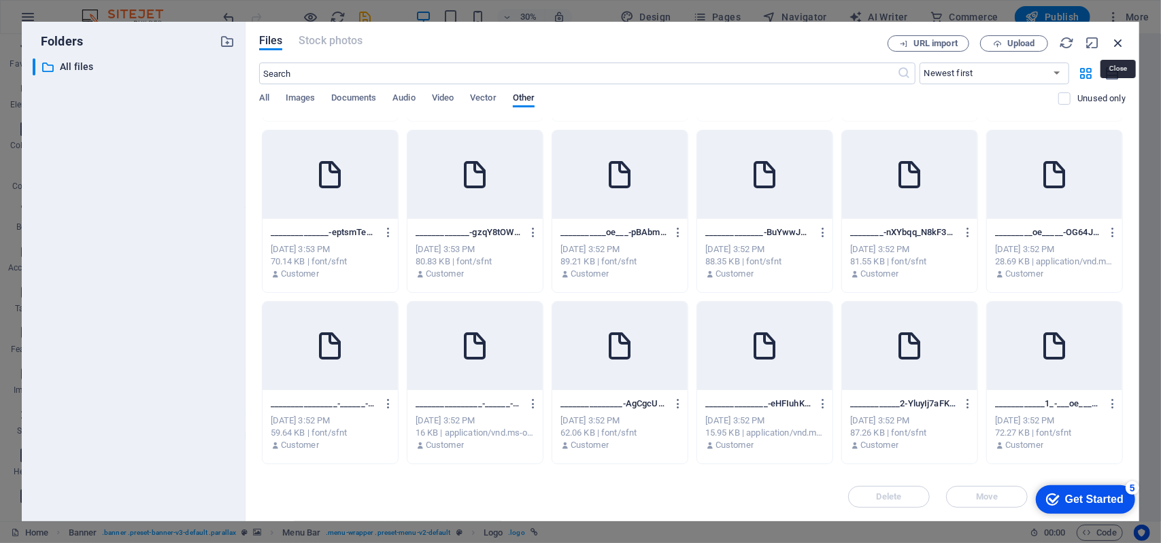
click at [1110, 37] on icon "button" at bounding box center [1117, 42] width 15 height 15
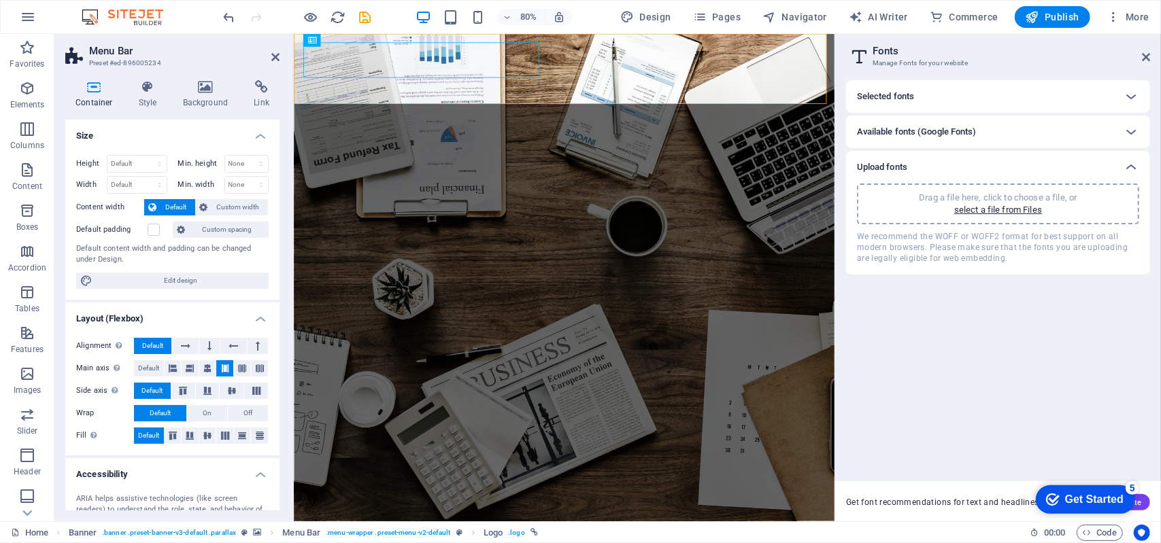
click at [1030, 192] on p "Drag a file here, click to choose a file, or" at bounding box center [998, 198] width 158 height 12
click at [989, 205] on p "select a file from Files" at bounding box center [998, 210] width 88 height 12
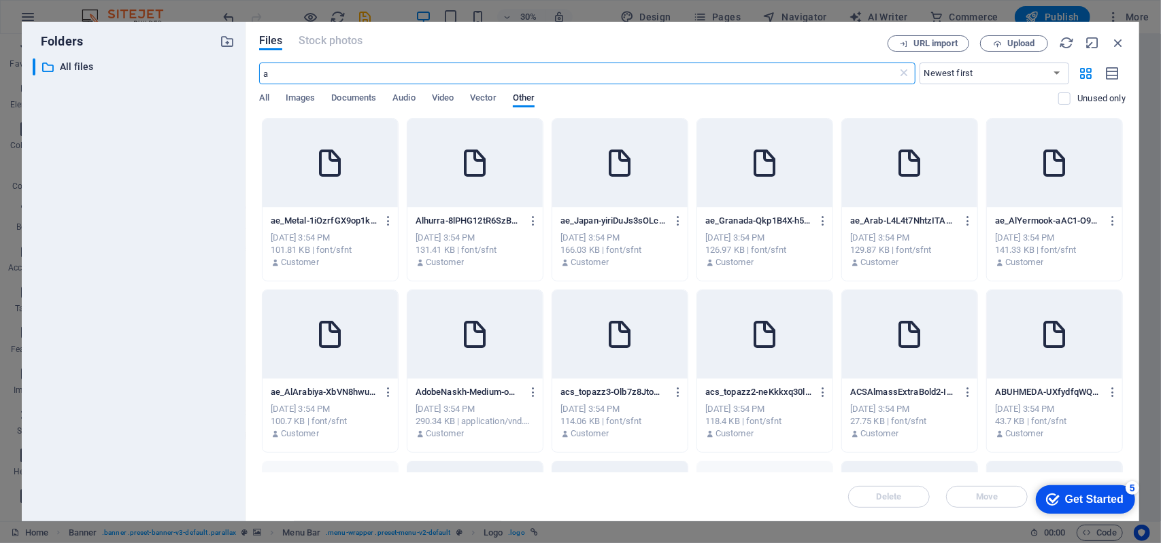
type input "al"
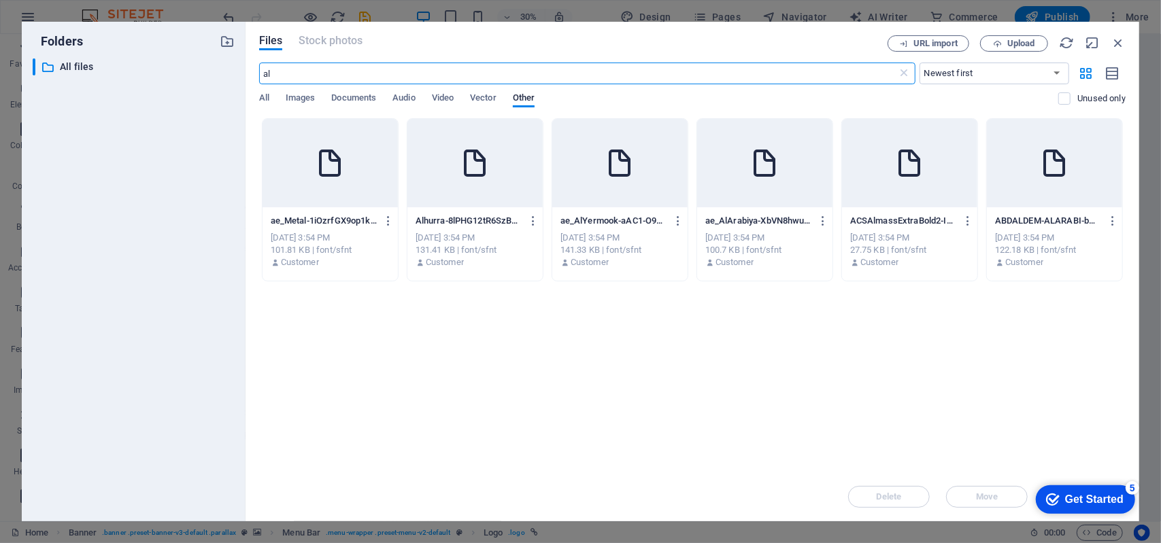
click at [493, 186] on div at bounding box center [474, 163] width 135 height 88
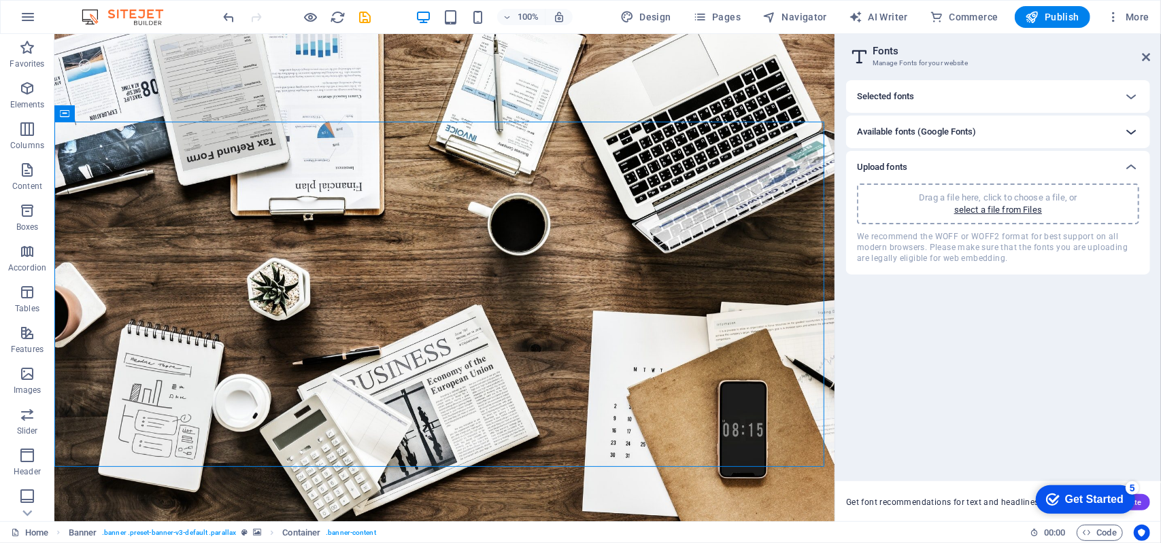
click at [1130, 131] on icon at bounding box center [1131, 132] width 16 height 16
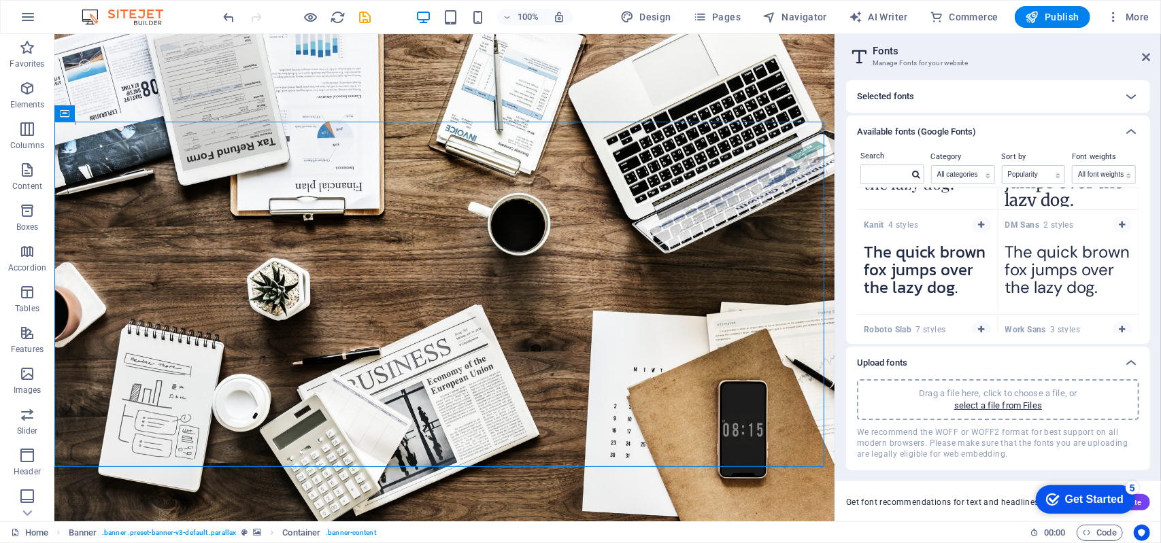
scroll to position [1066, 0]
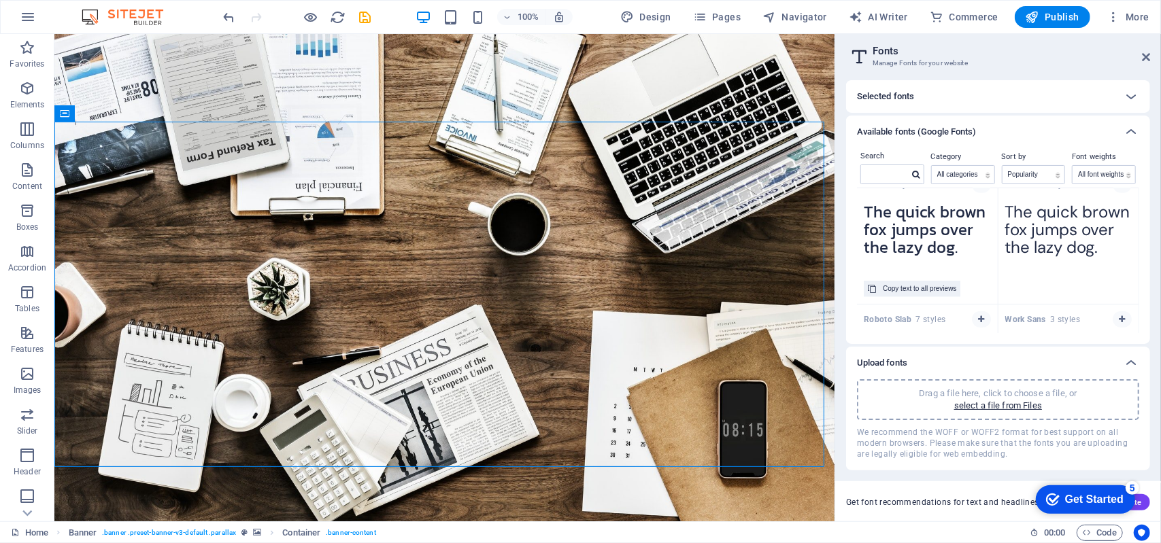
click at [937, 228] on textarea "The quick brown fox jumps over the lazy dog." at bounding box center [927, 234] width 141 height 75
click at [913, 288] on div "Copy text to all previews" at bounding box center [919, 289] width 73 height 16
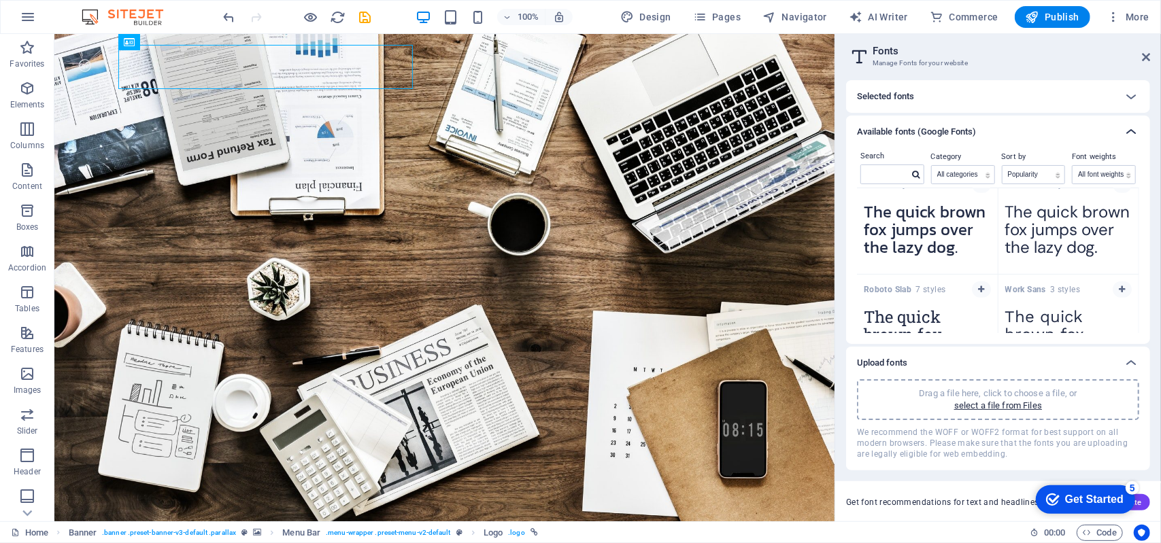
click at [1132, 129] on icon at bounding box center [1131, 132] width 16 height 16
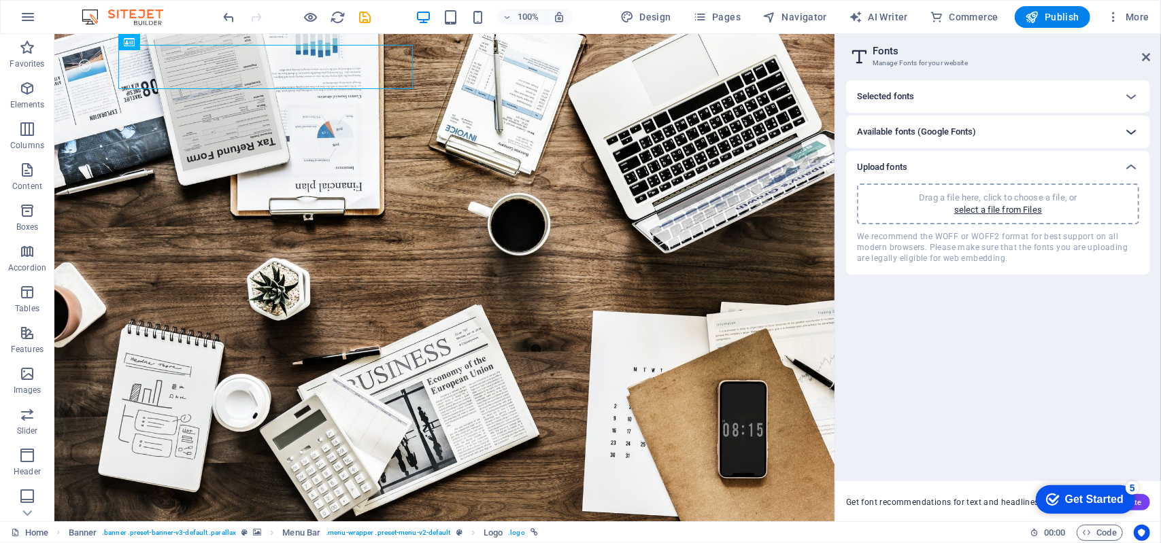
scroll to position [0, 0]
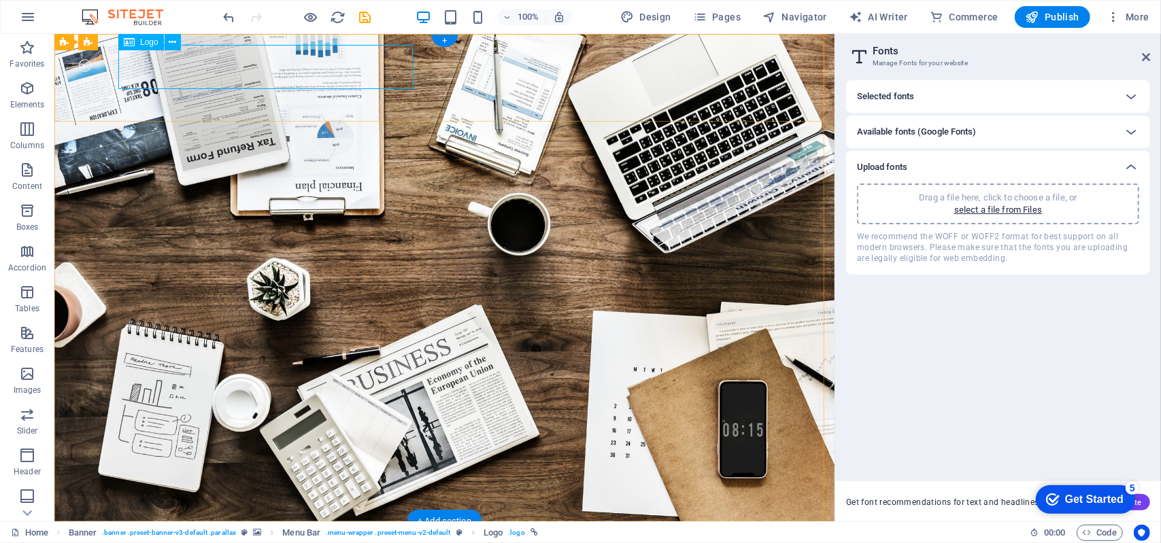
click at [171, 40] on icon at bounding box center [172, 42] width 7 height 14
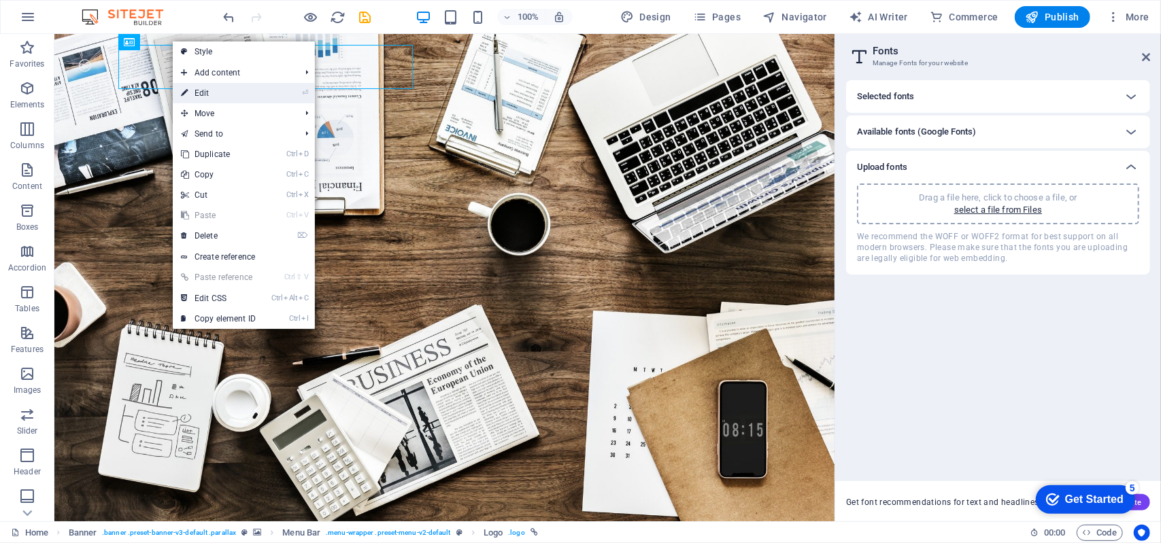
click at [225, 88] on link "⏎ Edit" at bounding box center [218, 93] width 91 height 20
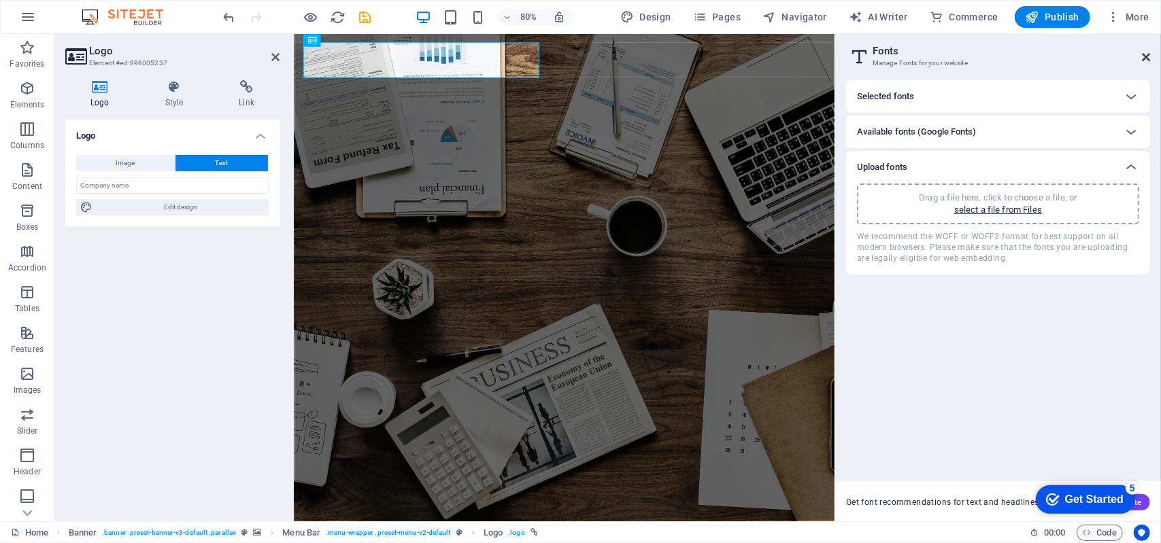
click at [1143, 58] on icon at bounding box center [1146, 57] width 8 height 11
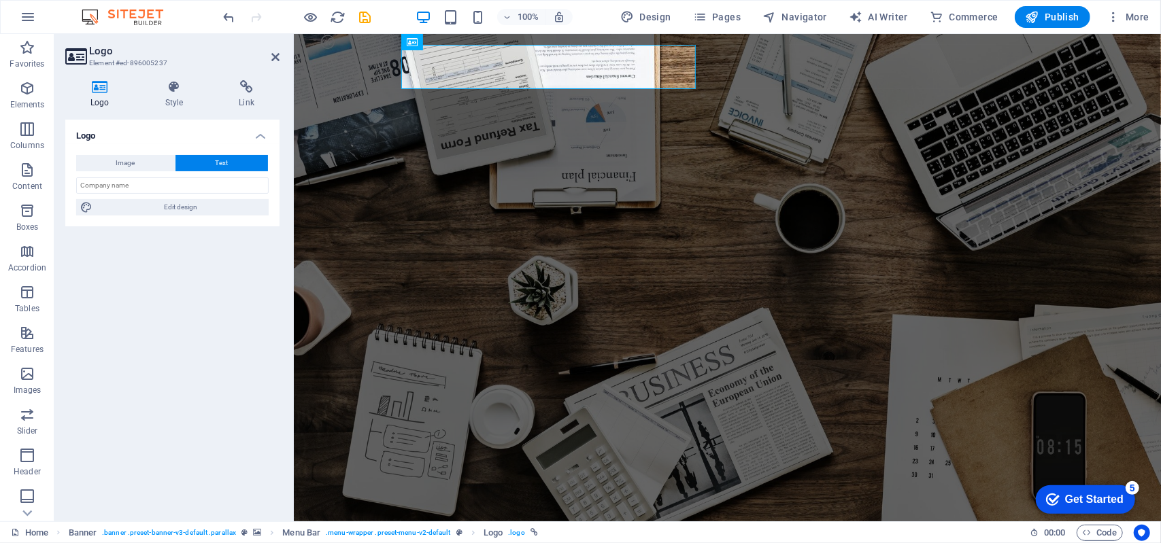
click at [220, 167] on span "Text" at bounding box center [222, 163] width 13 height 16
click at [453, 46] on icon at bounding box center [455, 42] width 7 height 14
